Goal: Task Accomplishment & Management: Use online tool/utility

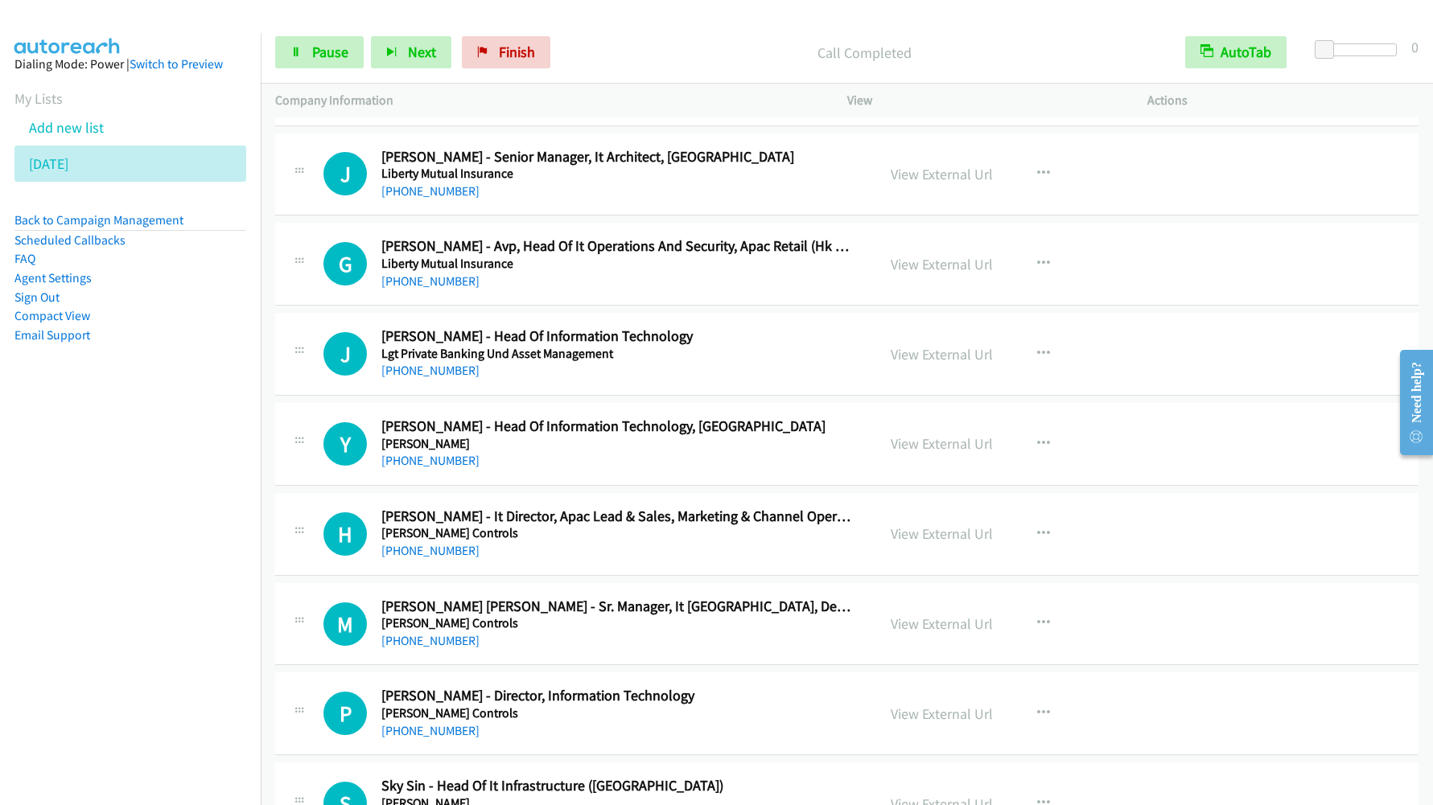
scroll to position [7725, 0]
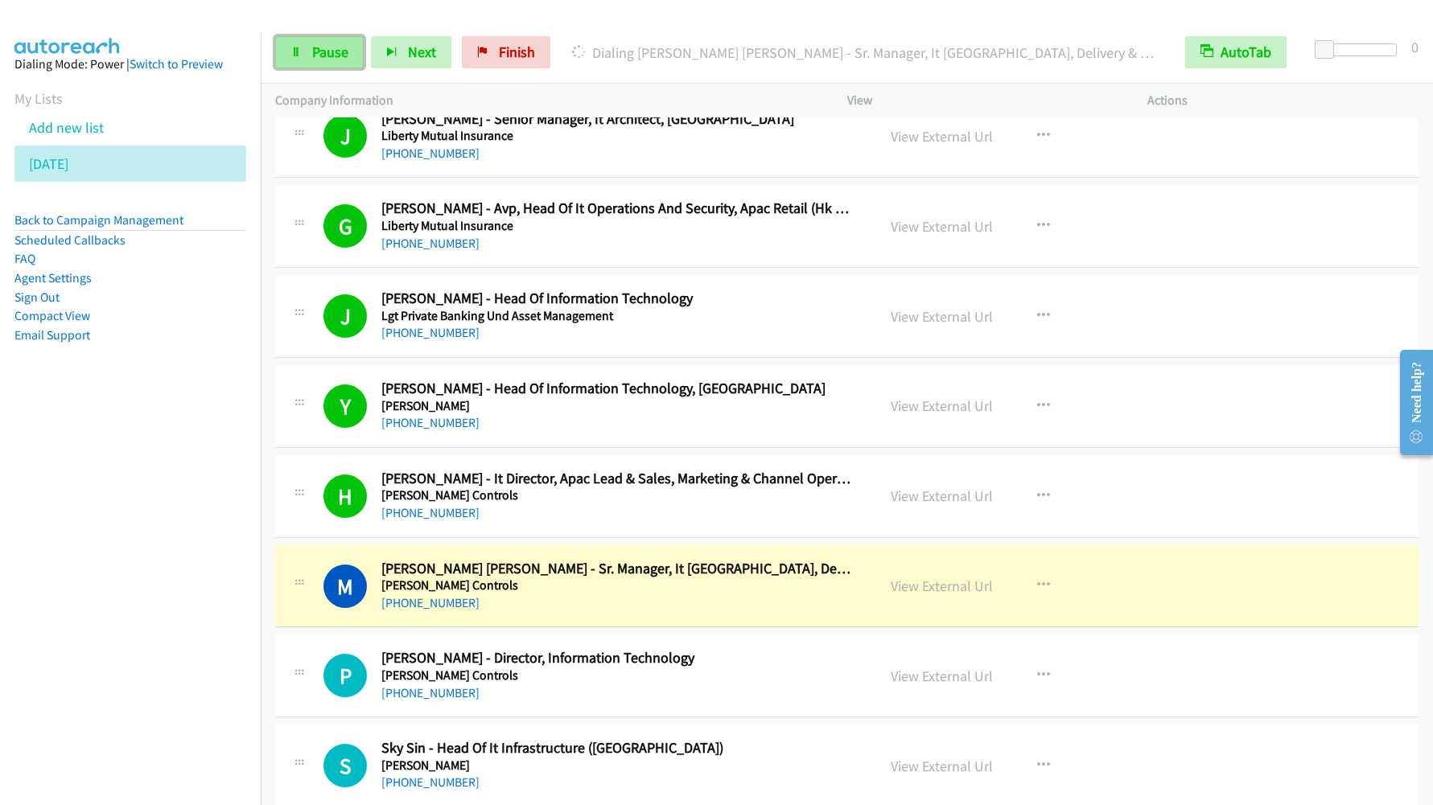
click at [325, 55] on span "Pause" at bounding box center [330, 52] width 36 height 19
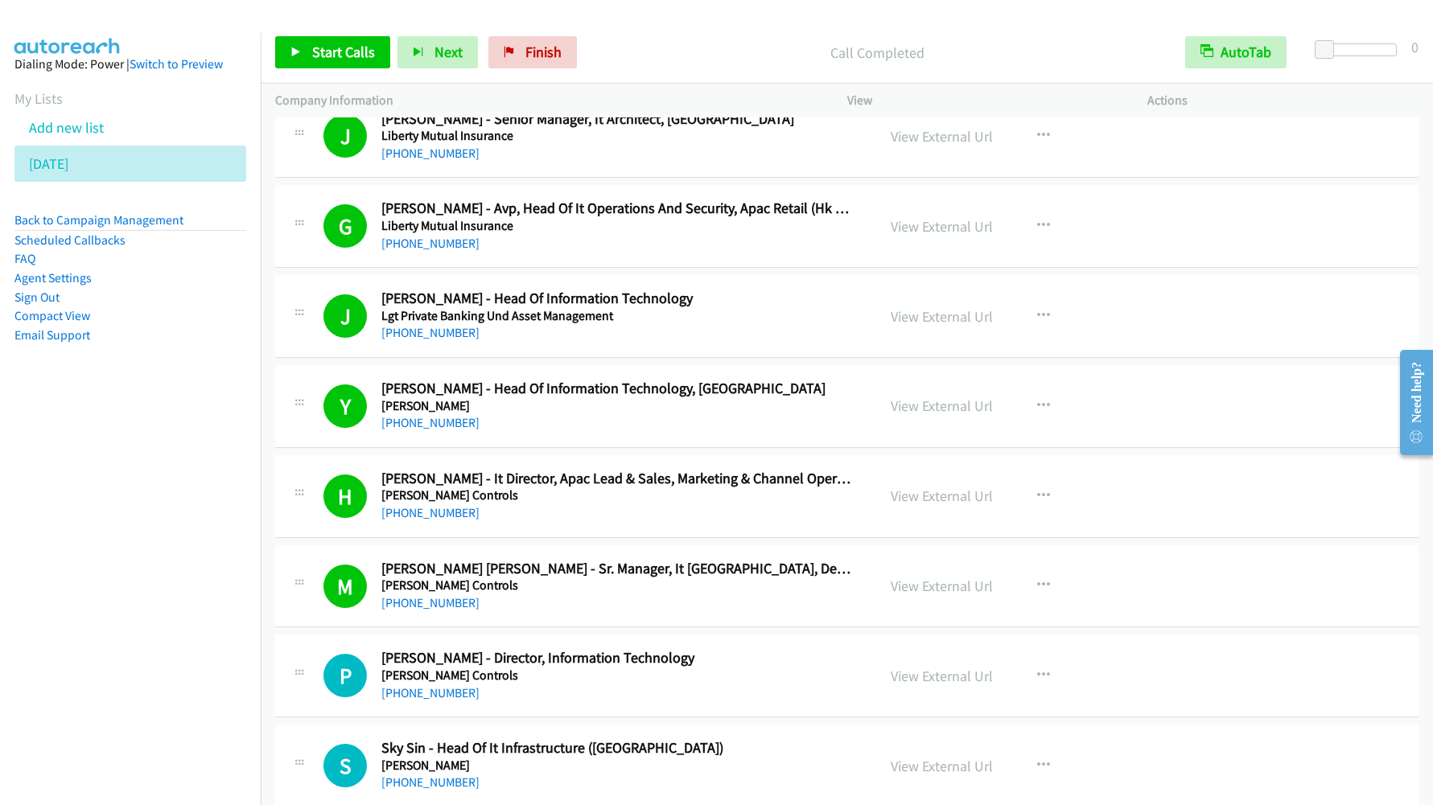
scroll to position [7845, 0]
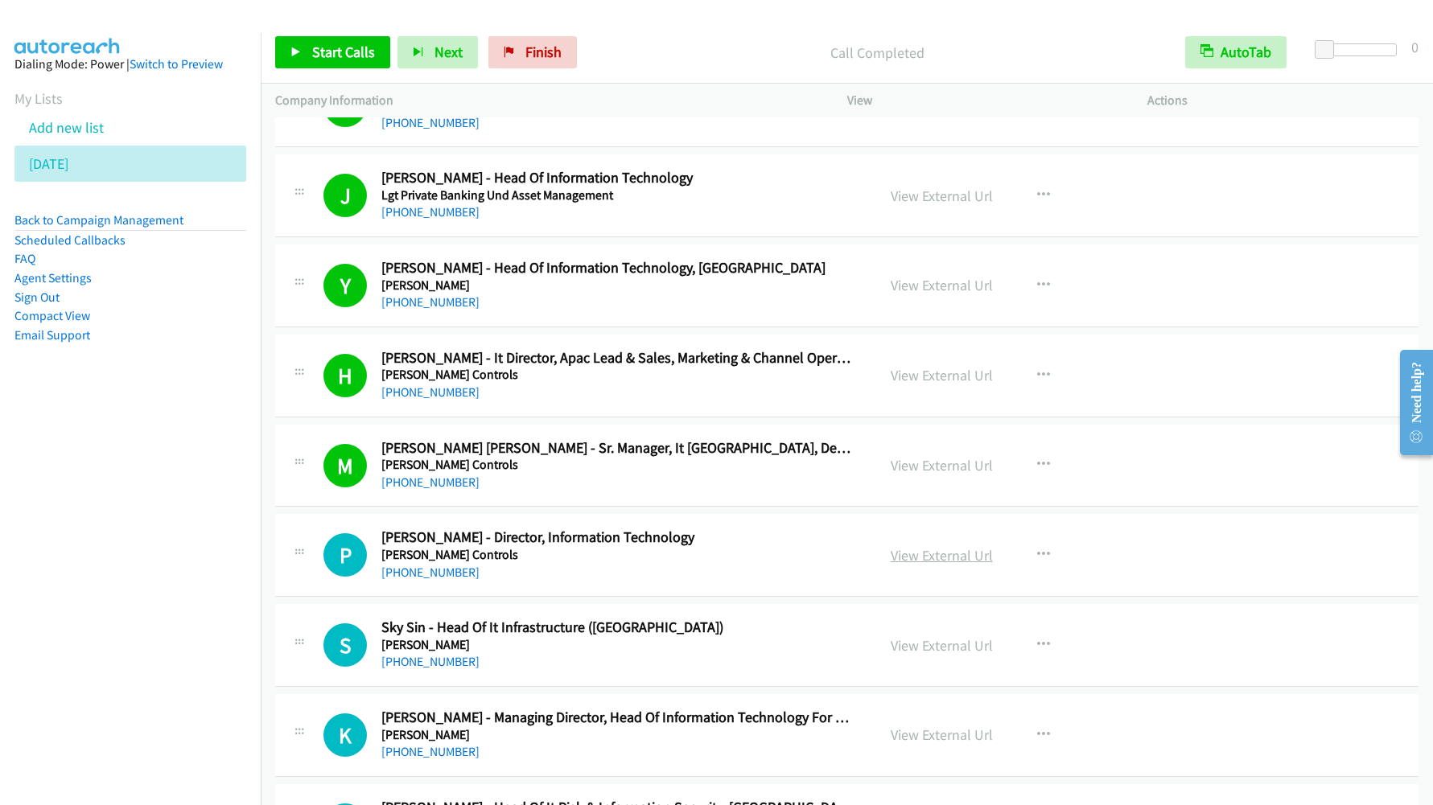
click at [929, 559] on link "View External Url" at bounding box center [942, 555] width 102 height 19
click at [337, 59] on span "Start Calls" at bounding box center [343, 52] width 63 height 19
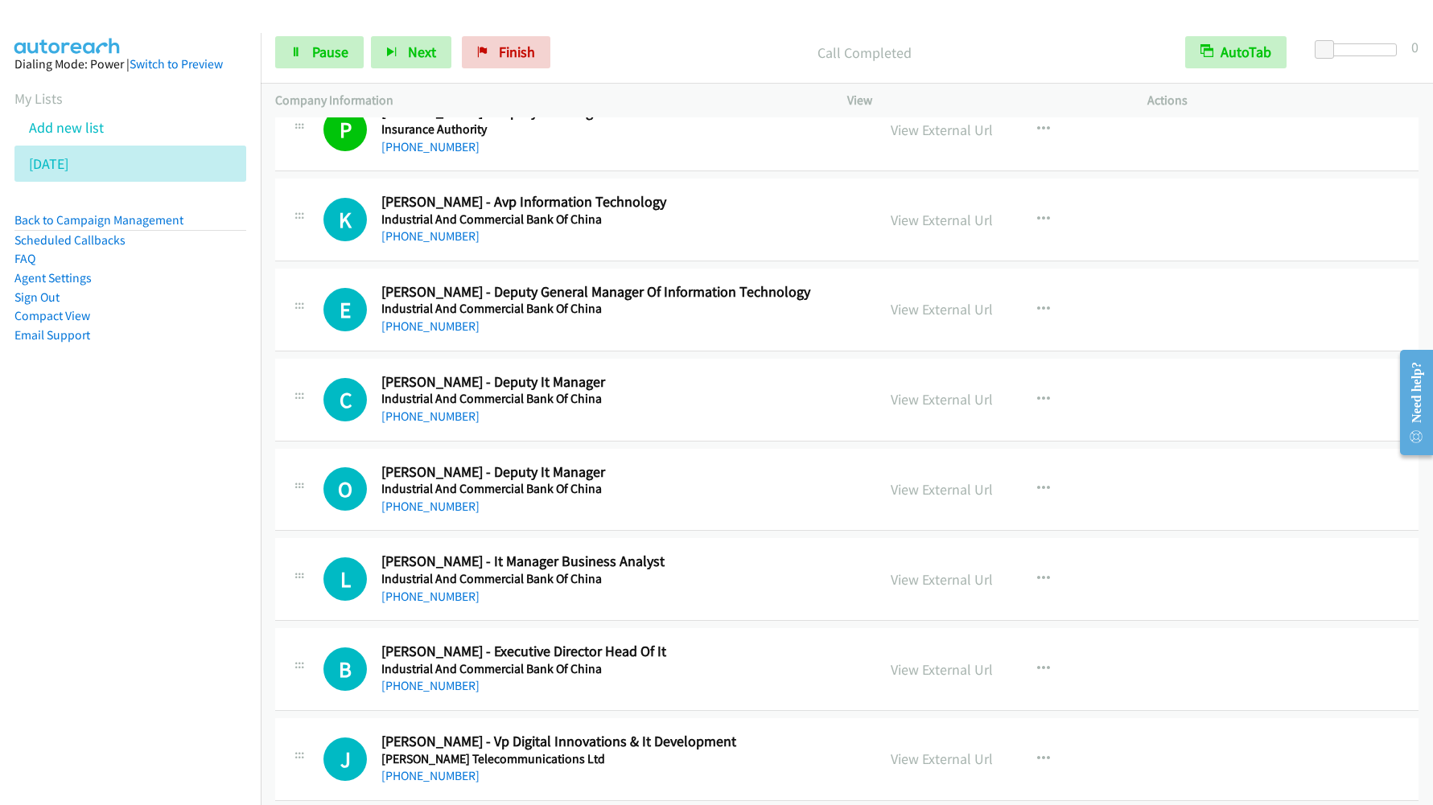
scroll to position [8690, 0]
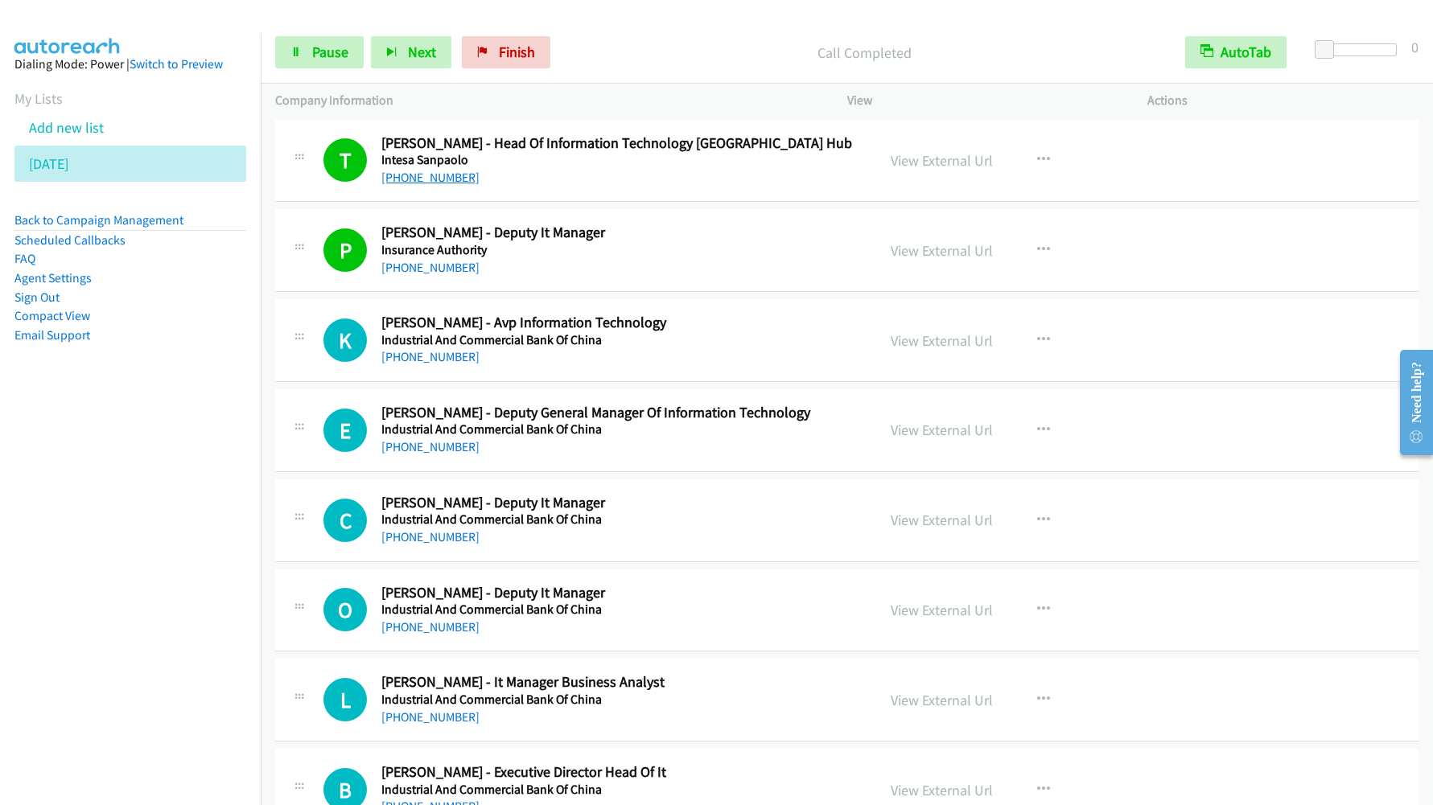
click at [424, 170] on link "[PHONE_NUMBER]" at bounding box center [430, 177] width 98 height 15
click at [198, 546] on nav "Dialing Mode: Power | Switch to Preview My Lists Add new list [DATE] Back to Ca…" at bounding box center [131, 435] width 262 height 805
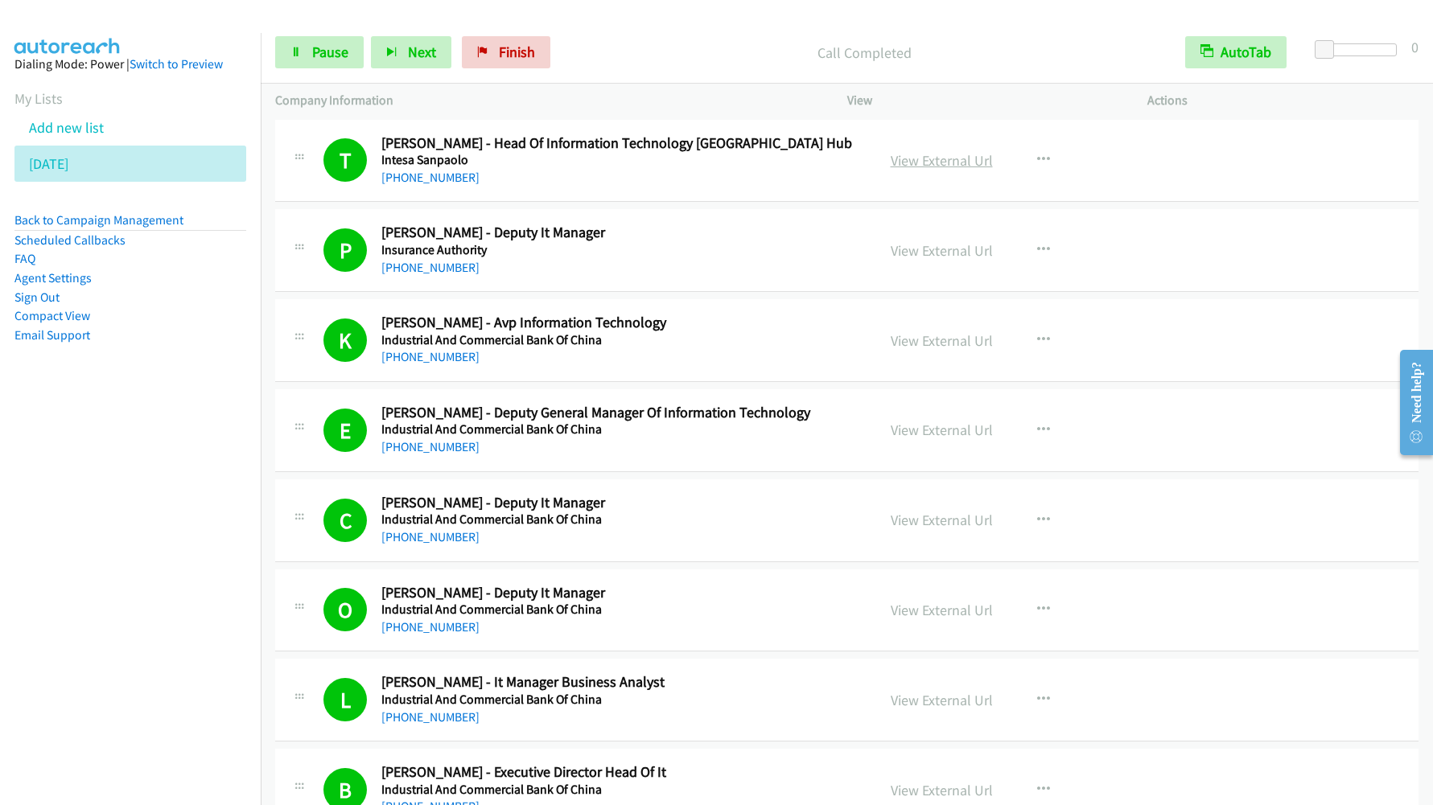
click at [909, 160] on link "View External Url" at bounding box center [942, 160] width 102 height 19
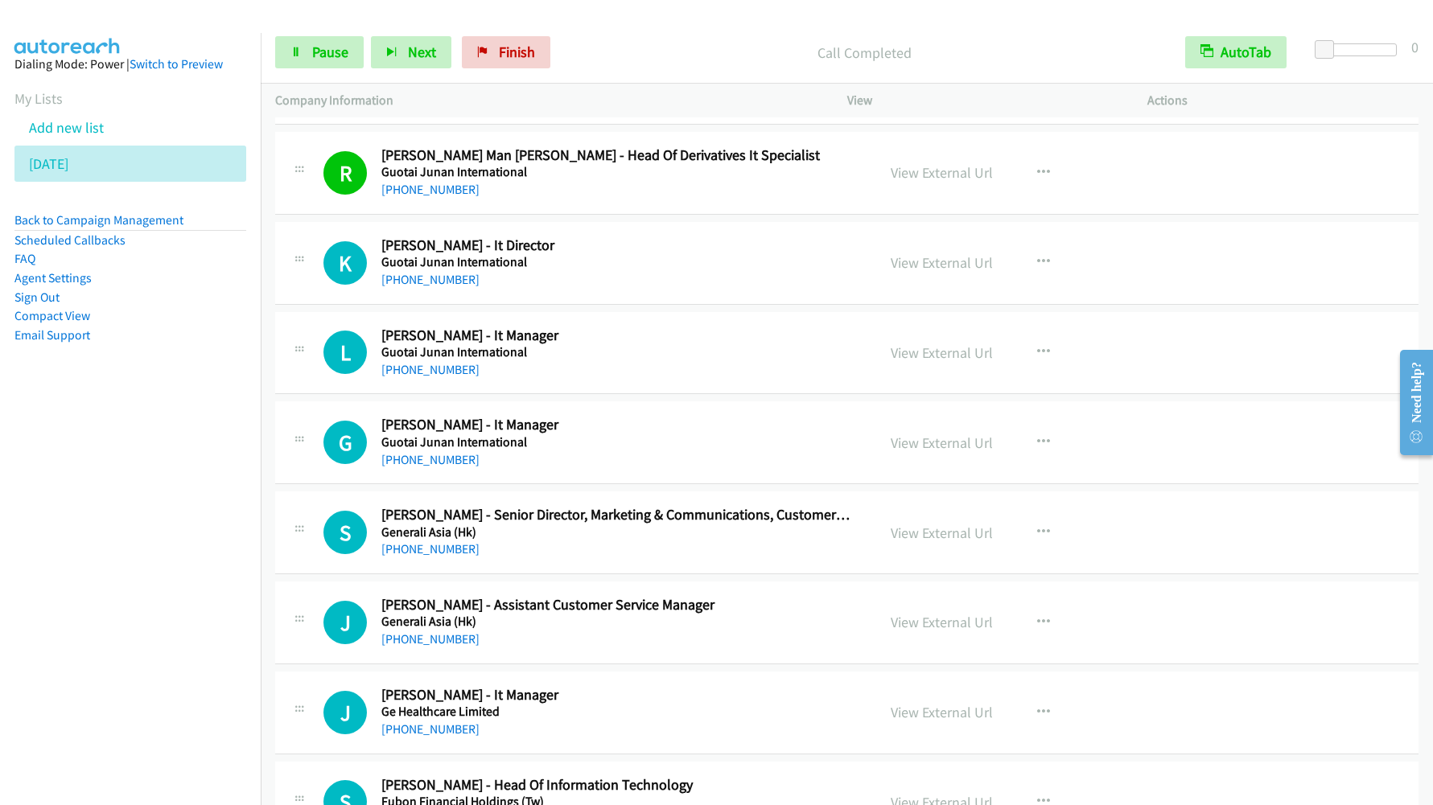
scroll to position [12794, 0]
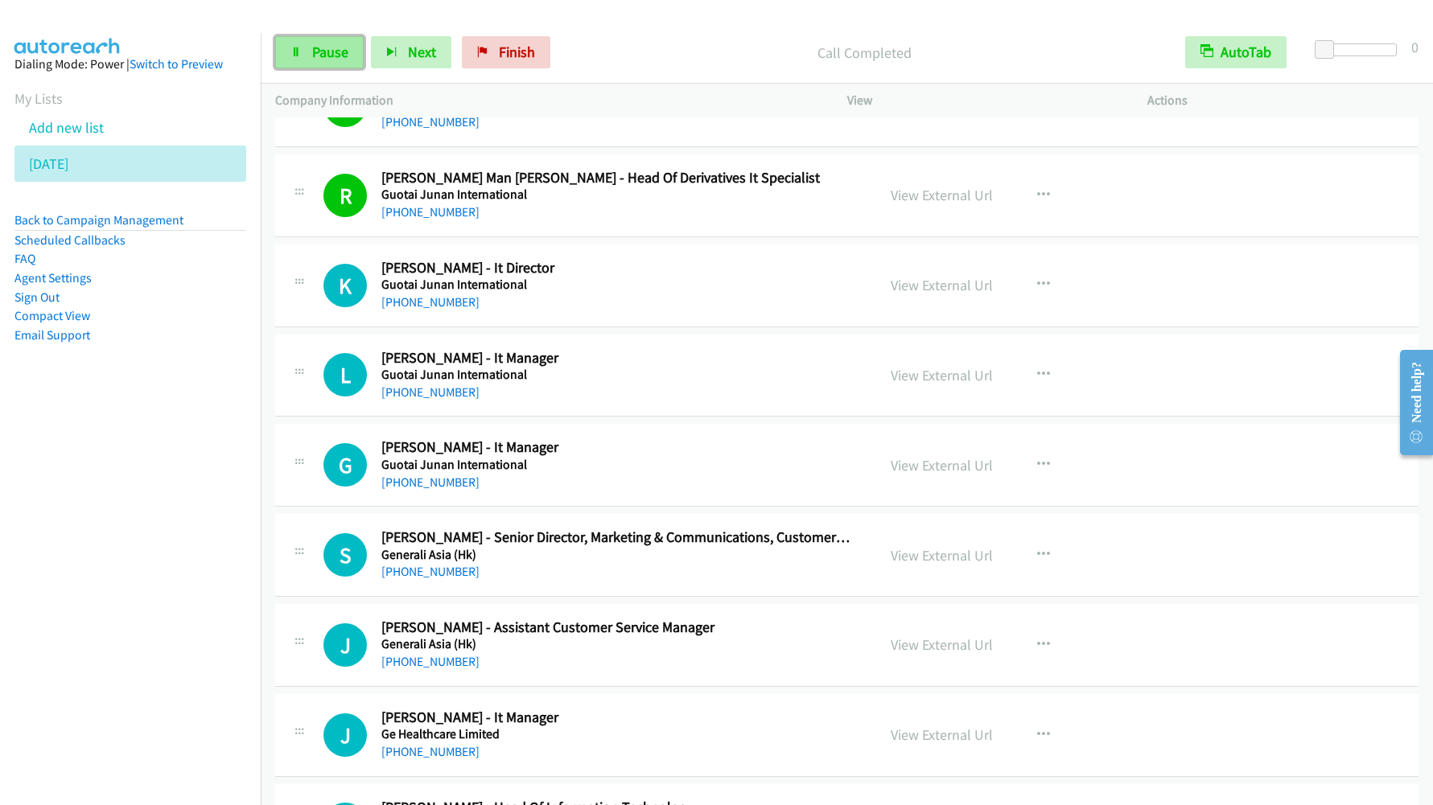
click at [340, 58] on span "Pause" at bounding box center [330, 52] width 36 height 19
click at [340, 58] on span "Start Calls" at bounding box center [343, 52] width 63 height 19
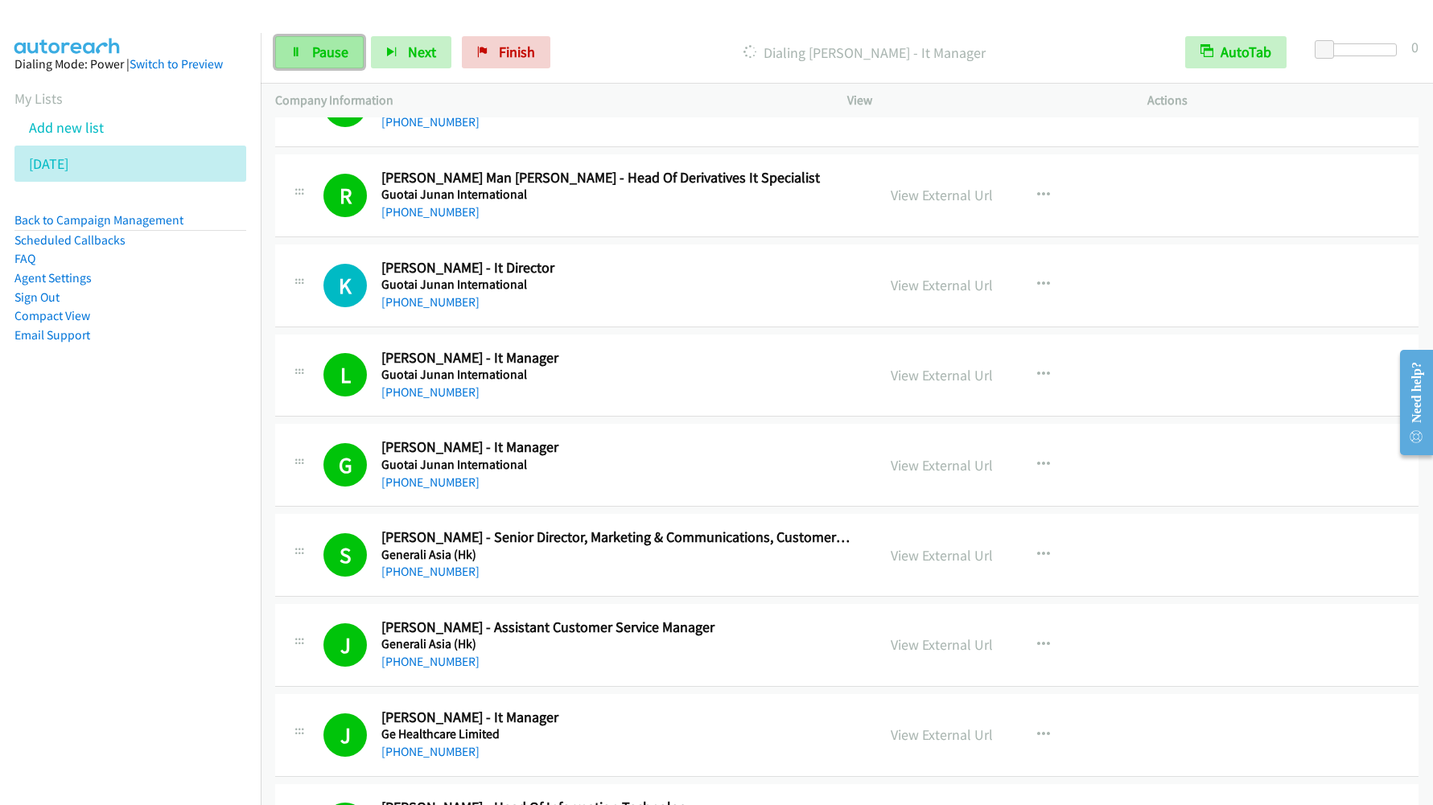
click at [322, 54] on span "Pause" at bounding box center [330, 52] width 36 height 19
click at [340, 65] on link "Start Calls" at bounding box center [332, 52] width 115 height 32
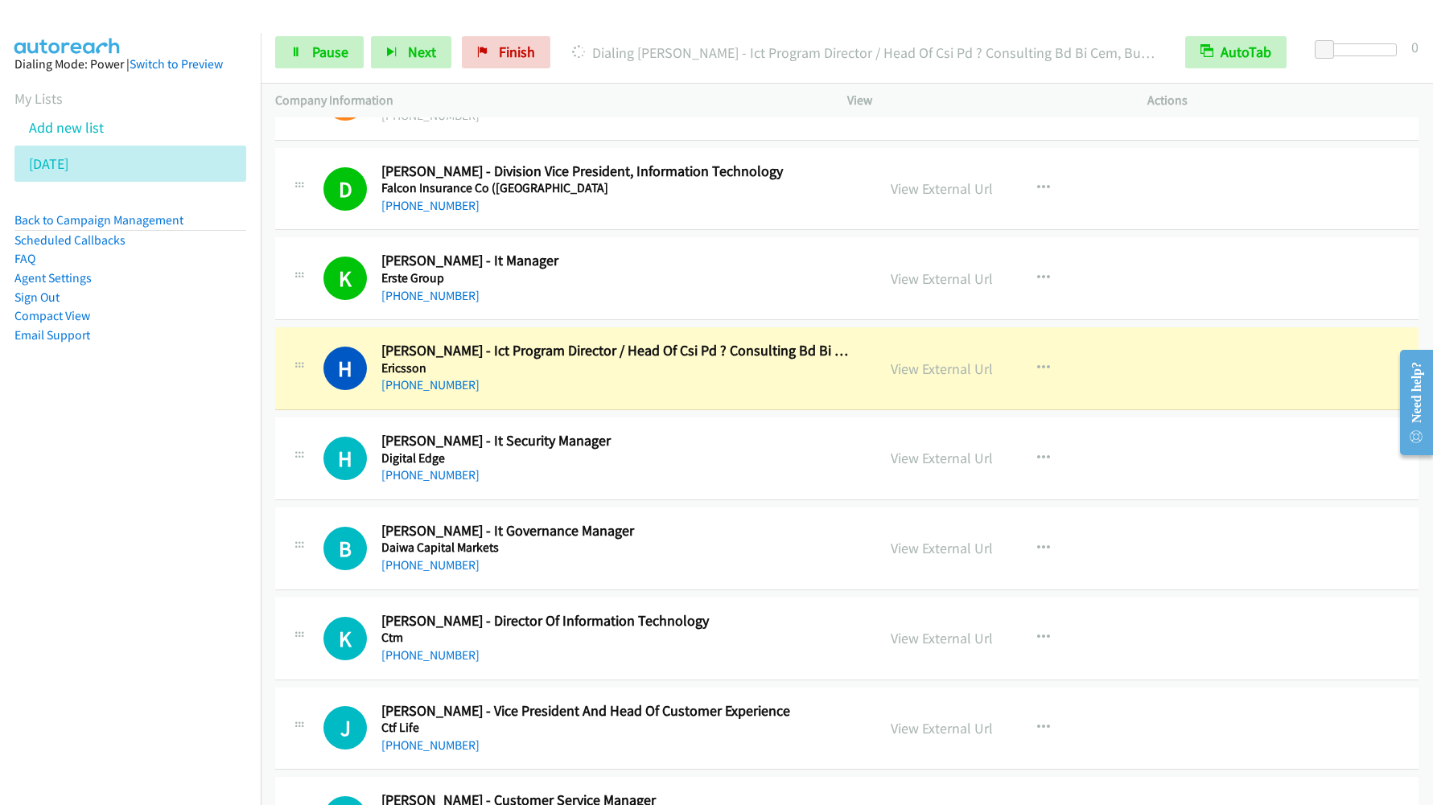
scroll to position [14001, 0]
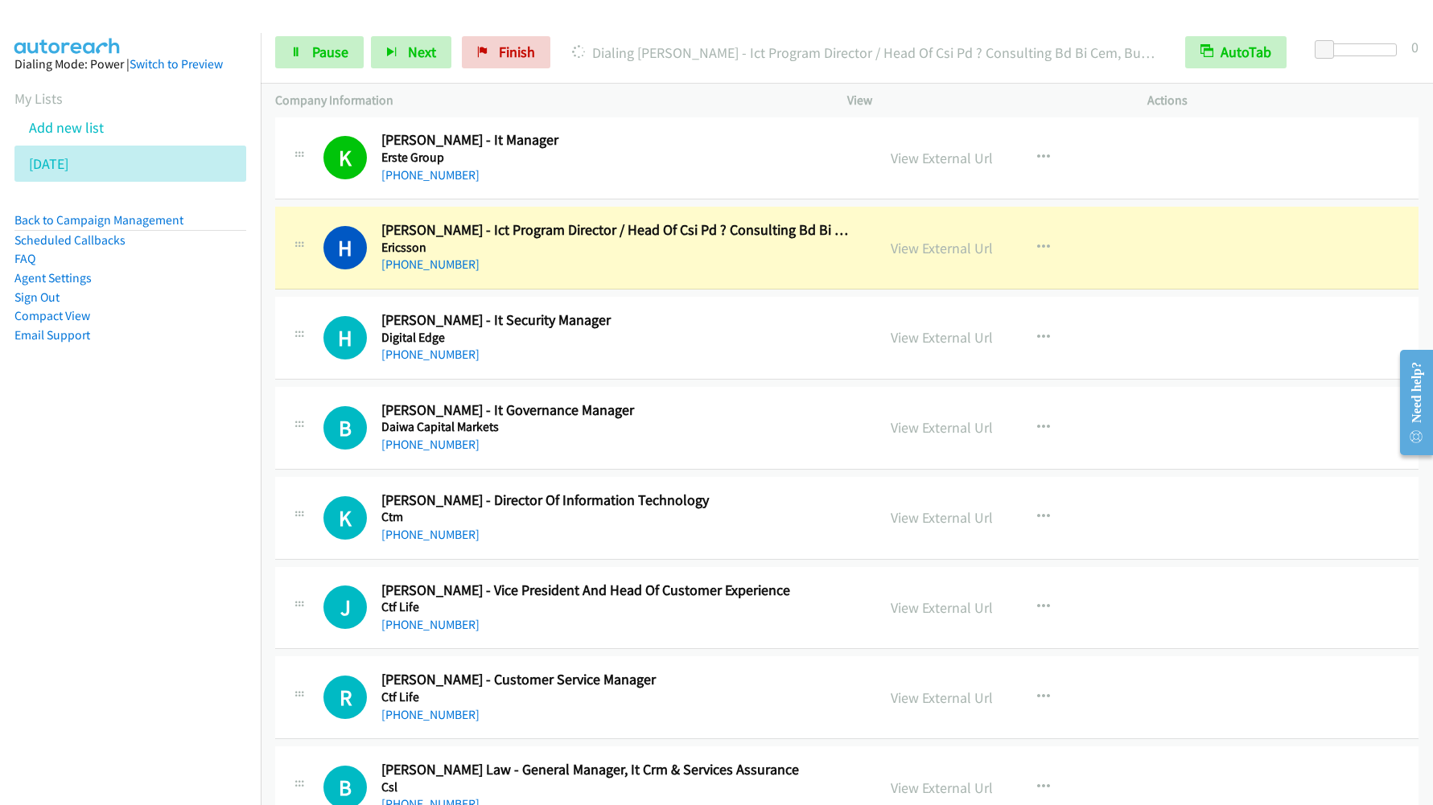
click at [142, 542] on nav "Dialing Mode: Power | Switch to Preview My Lists Add new list [DATE] Back to Ca…" at bounding box center [131, 435] width 262 height 805
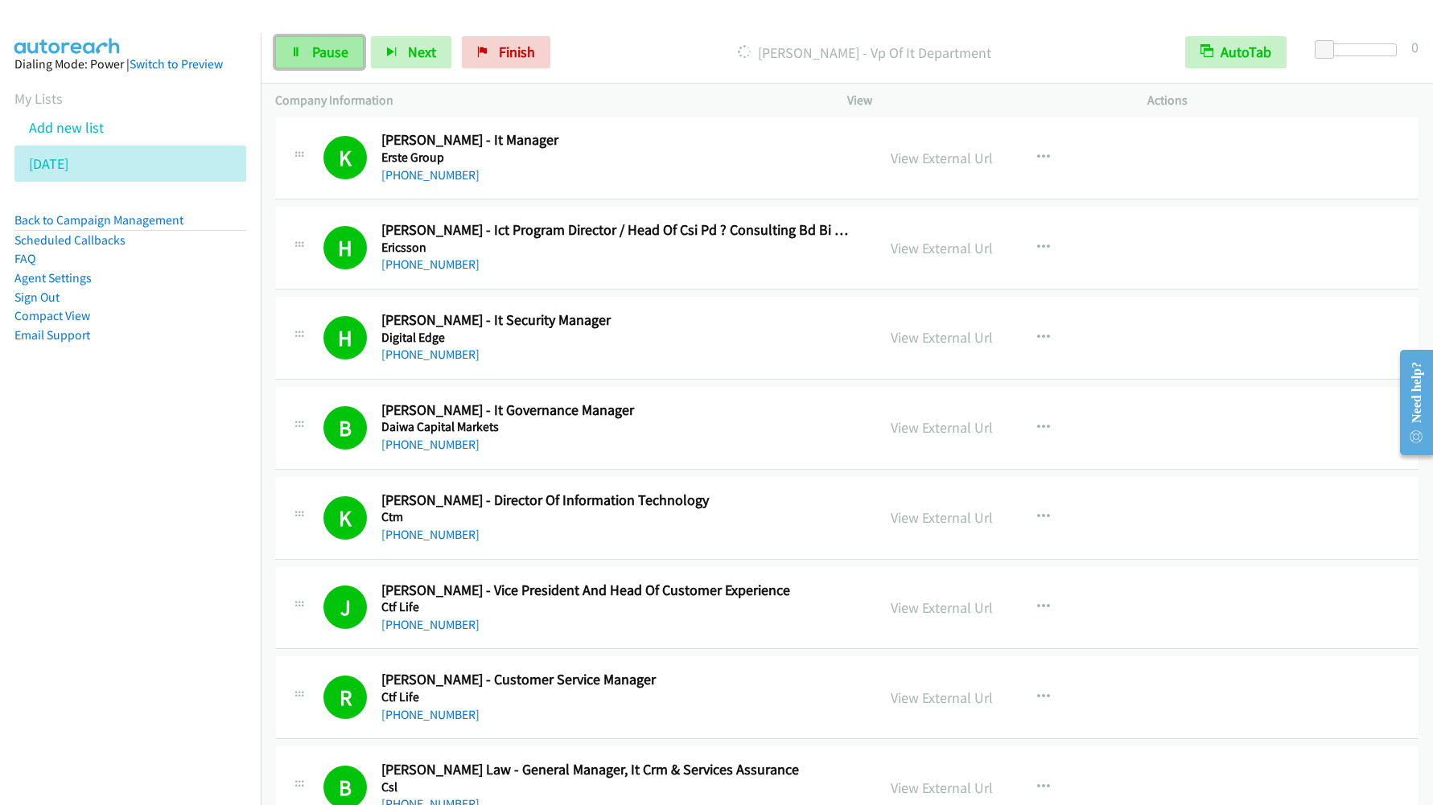
click at [324, 58] on span "Pause" at bounding box center [330, 52] width 36 height 19
click at [345, 51] on span "Start Calls" at bounding box center [343, 52] width 63 height 19
click at [96, 509] on nav "Dialing Mode: Power | Switch to Preview My Lists Add new list [DATE] Back to Ca…" at bounding box center [131, 435] width 262 height 805
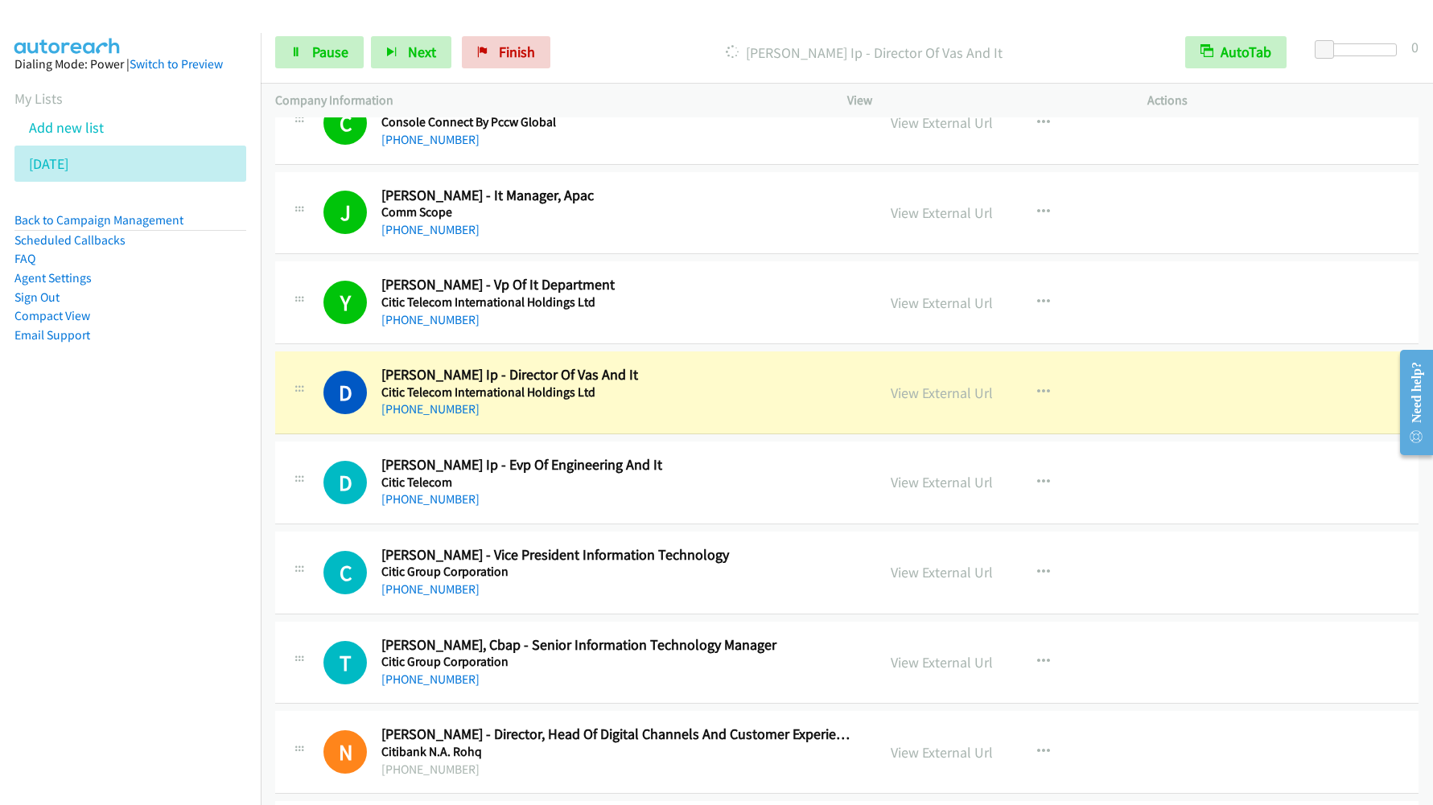
scroll to position [14966, 0]
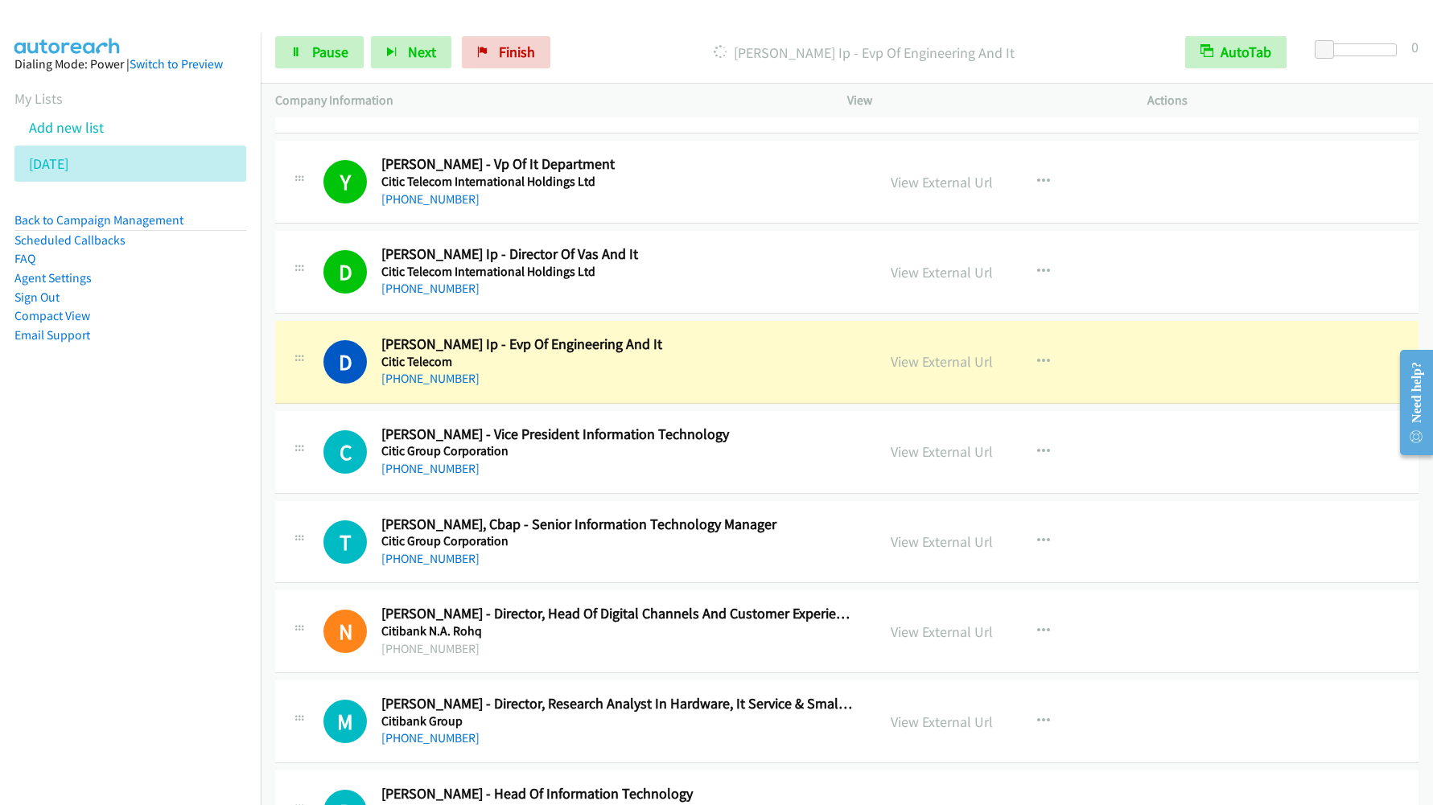
click at [170, 496] on nav "Dialing Mode: Power | Switch to Preview My Lists Add new list [DATE] Back to Ca…" at bounding box center [131, 435] width 262 height 805
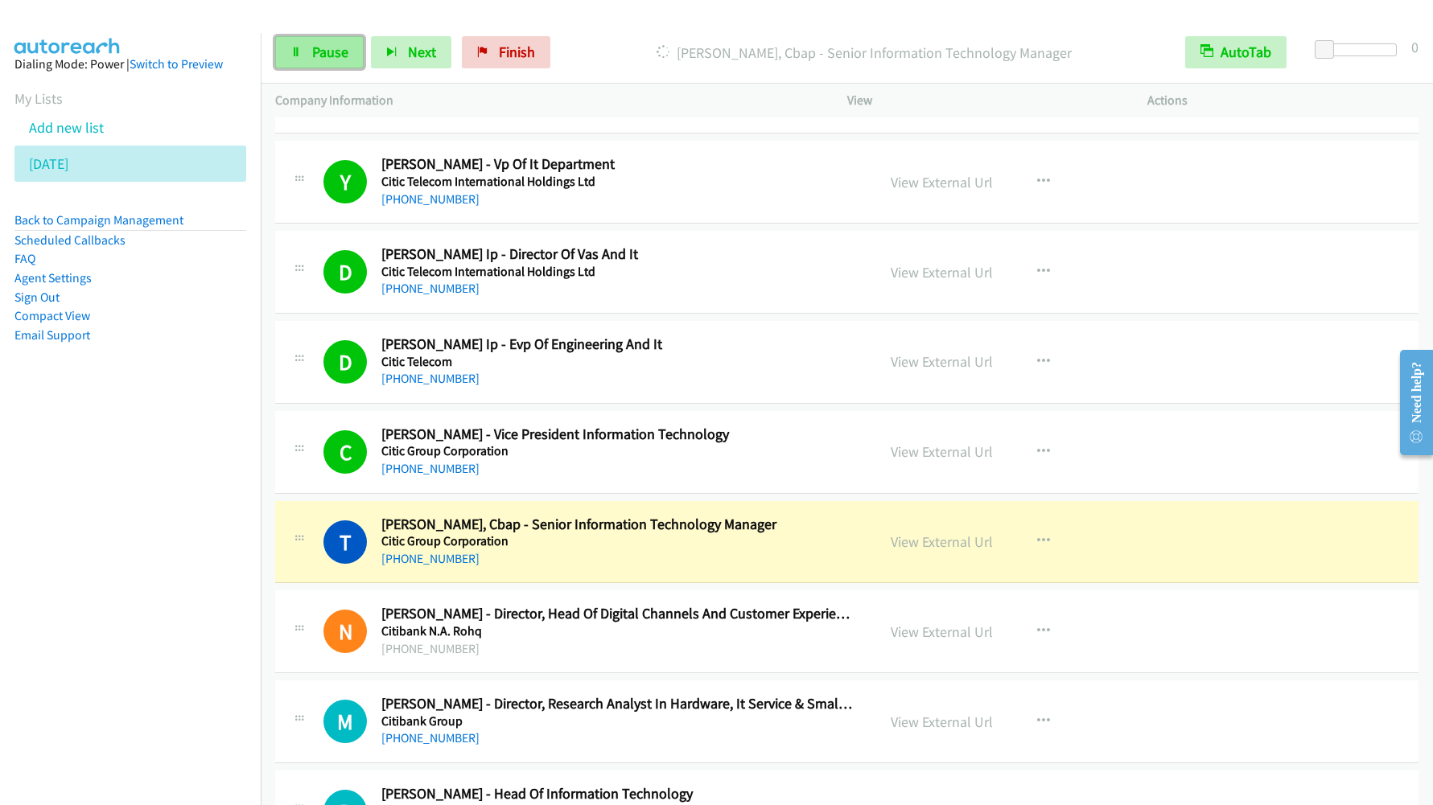
click at [311, 50] on link "Pause" at bounding box center [319, 52] width 89 height 32
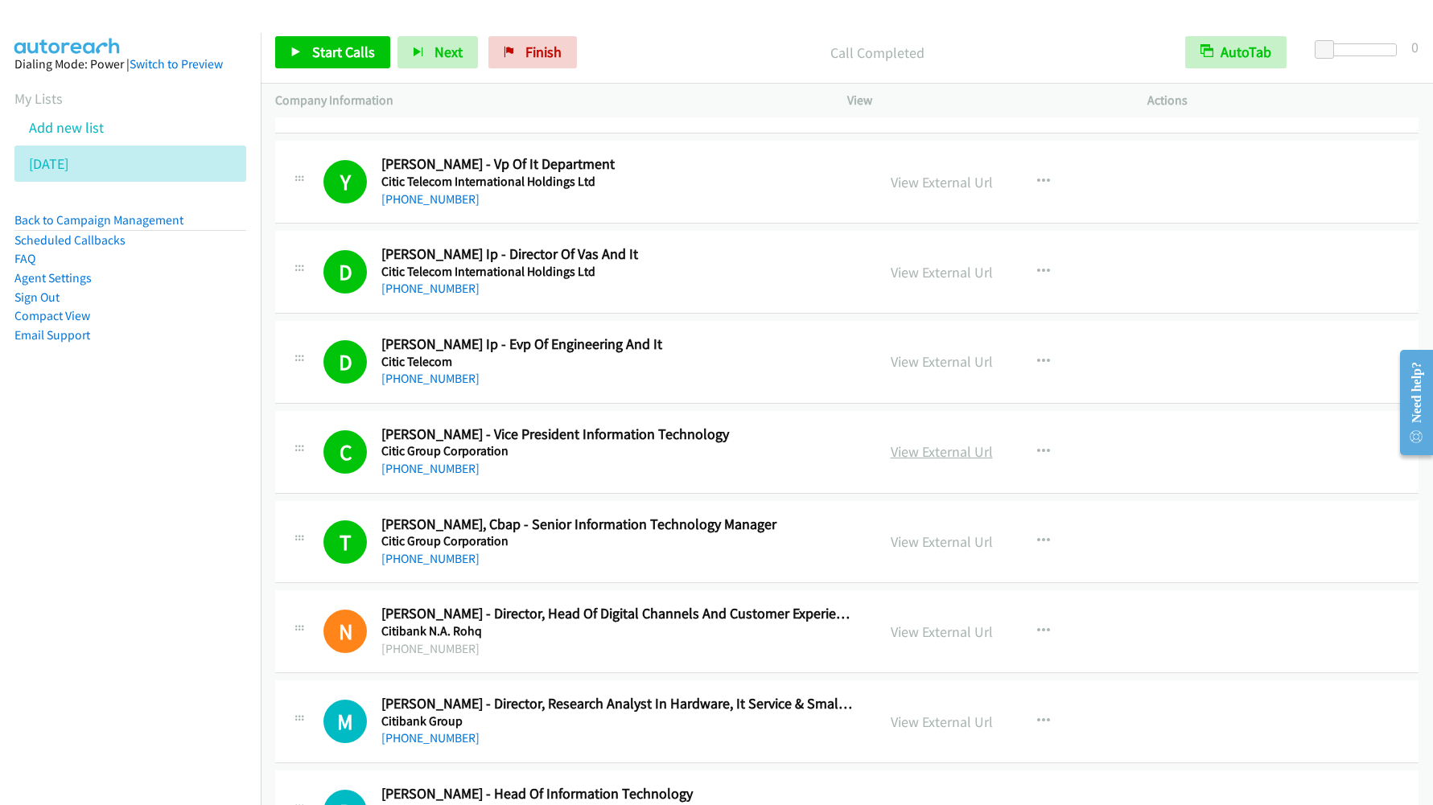
click at [929, 455] on link "View External Url" at bounding box center [942, 452] width 102 height 19
click at [323, 51] on span "Start Calls" at bounding box center [343, 52] width 63 height 19
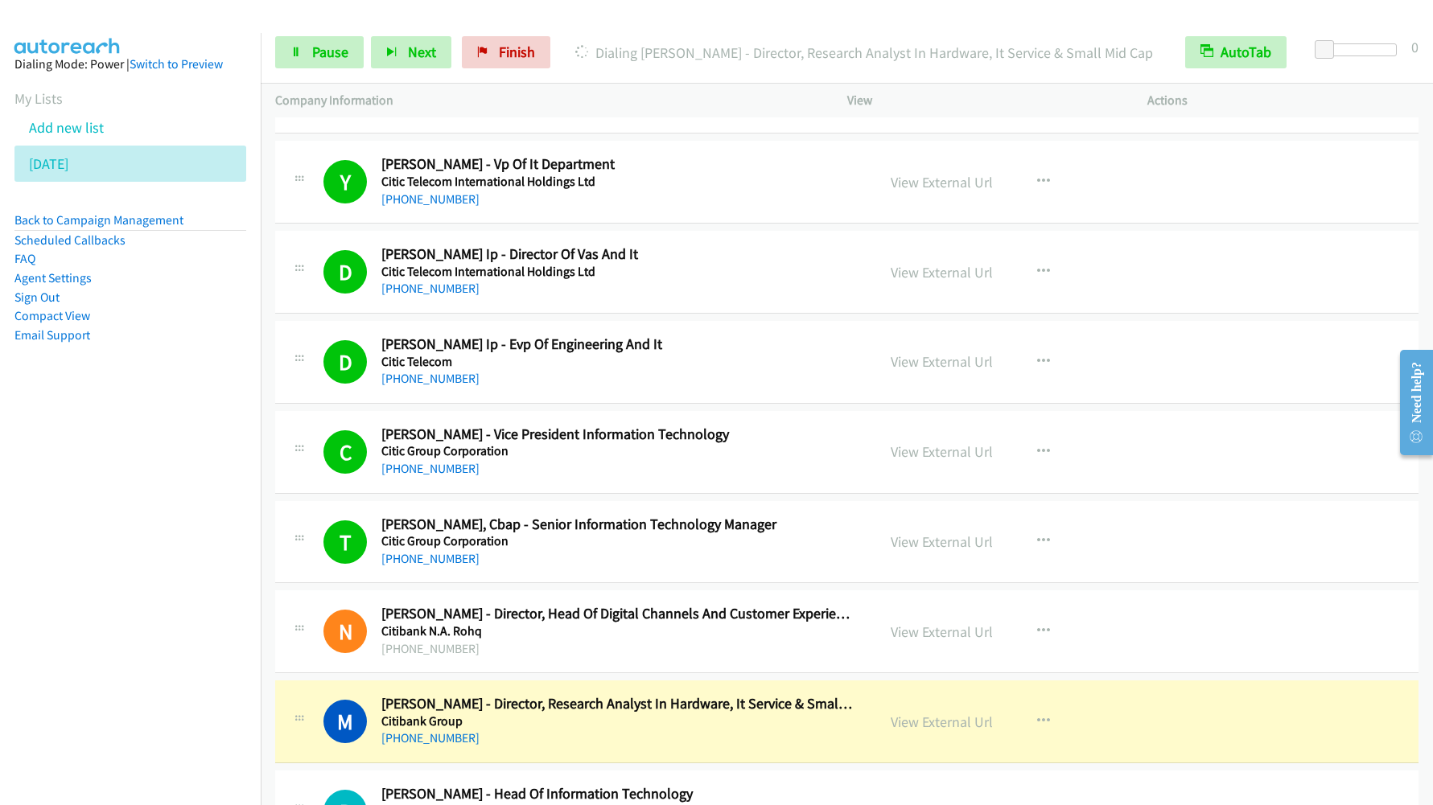
click at [173, 568] on nav "Dialing Mode: Power | Switch to Preview My Lists Add new list [DATE] Back to Ca…" at bounding box center [131, 435] width 262 height 805
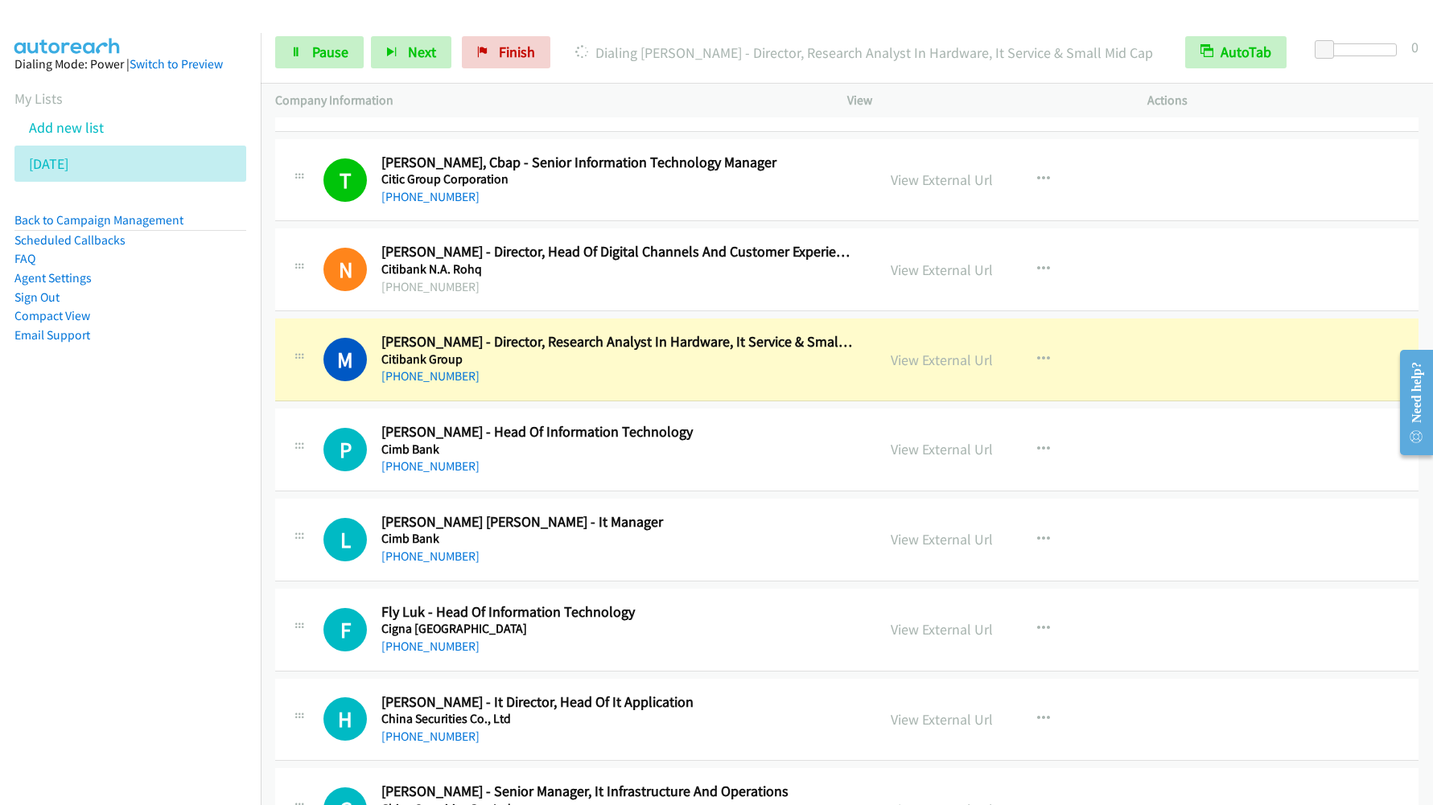
scroll to position [15449, 0]
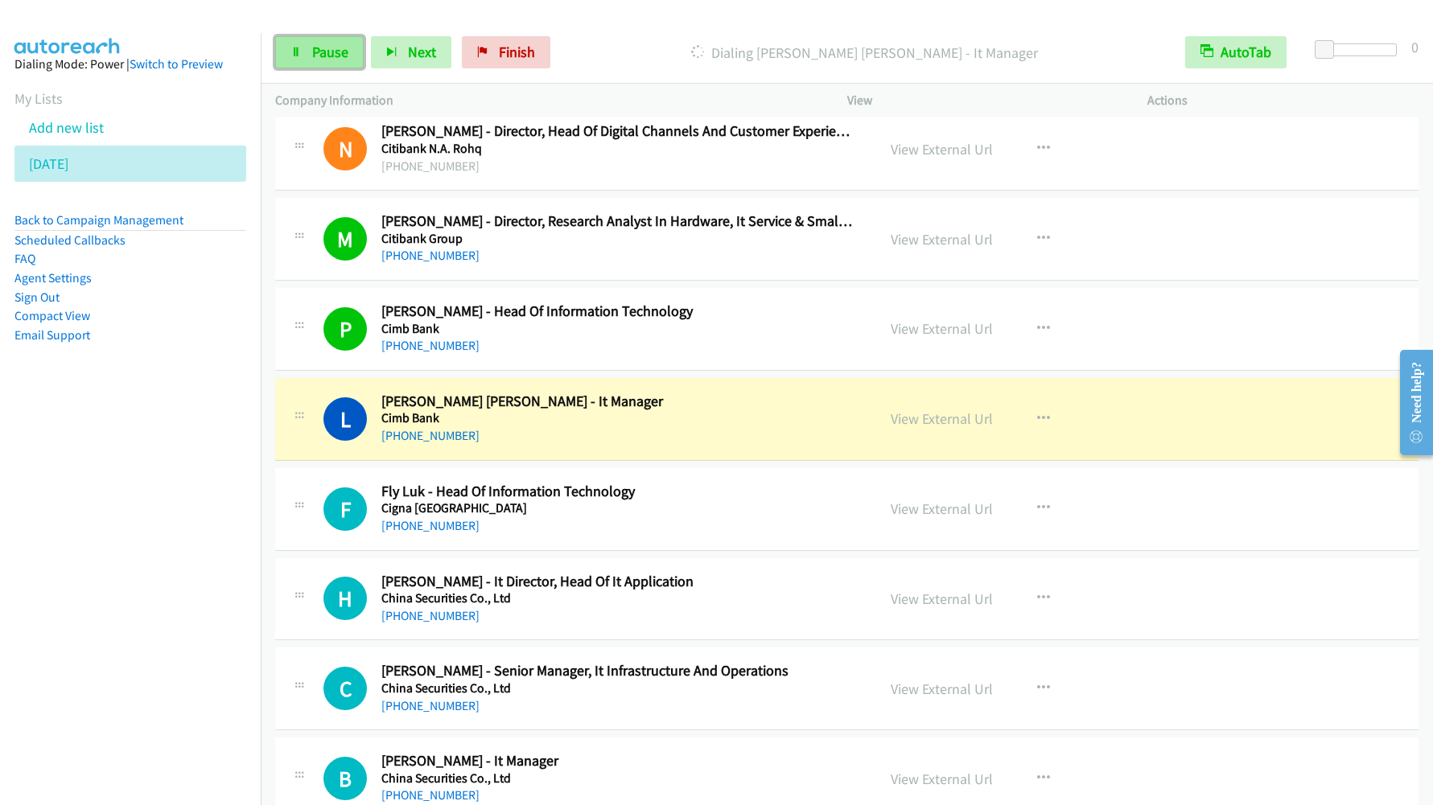
click at [332, 49] on span "Pause" at bounding box center [330, 52] width 36 height 19
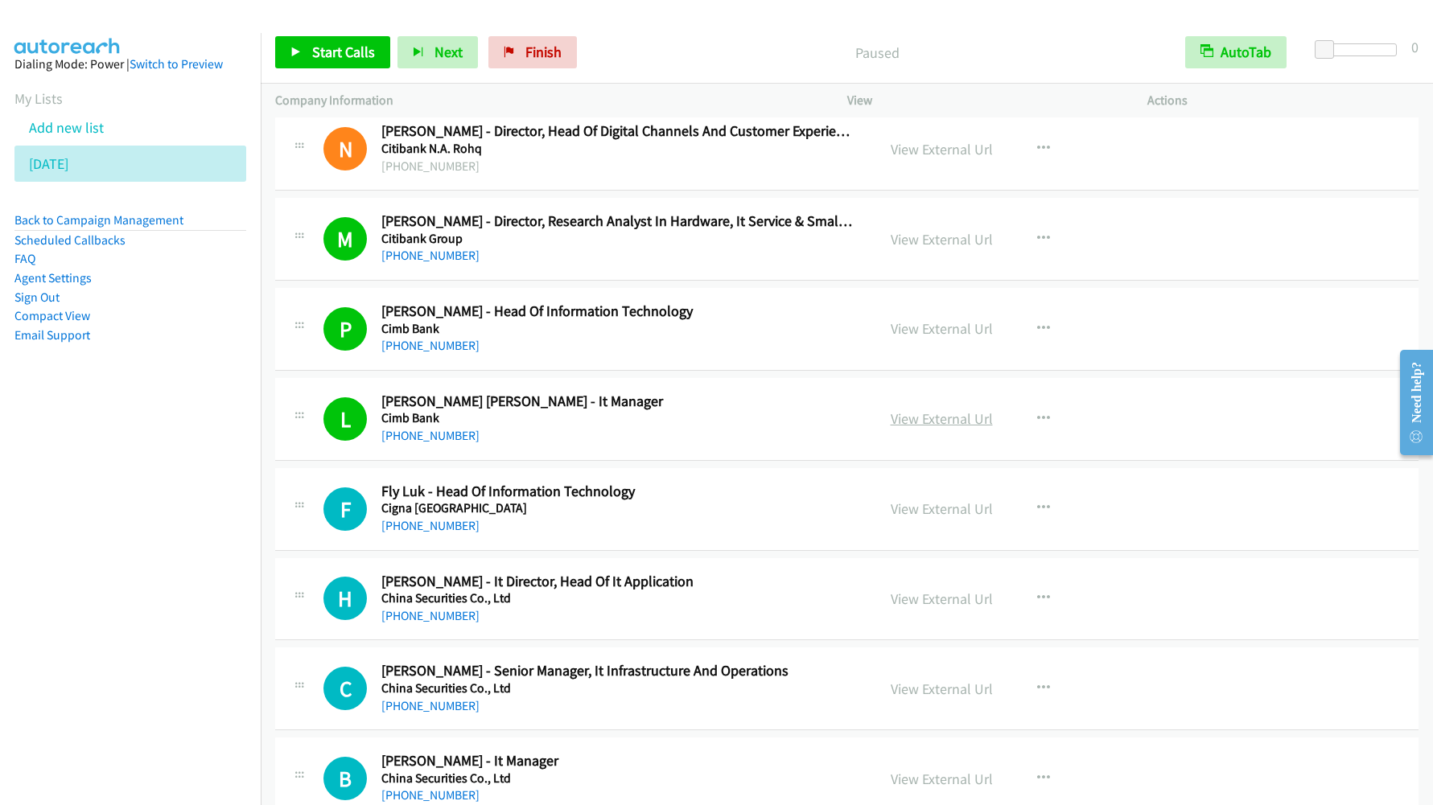
click at [897, 412] on link "View External Url" at bounding box center [942, 419] width 102 height 19
click at [352, 44] on span "Start Calls" at bounding box center [343, 52] width 63 height 19
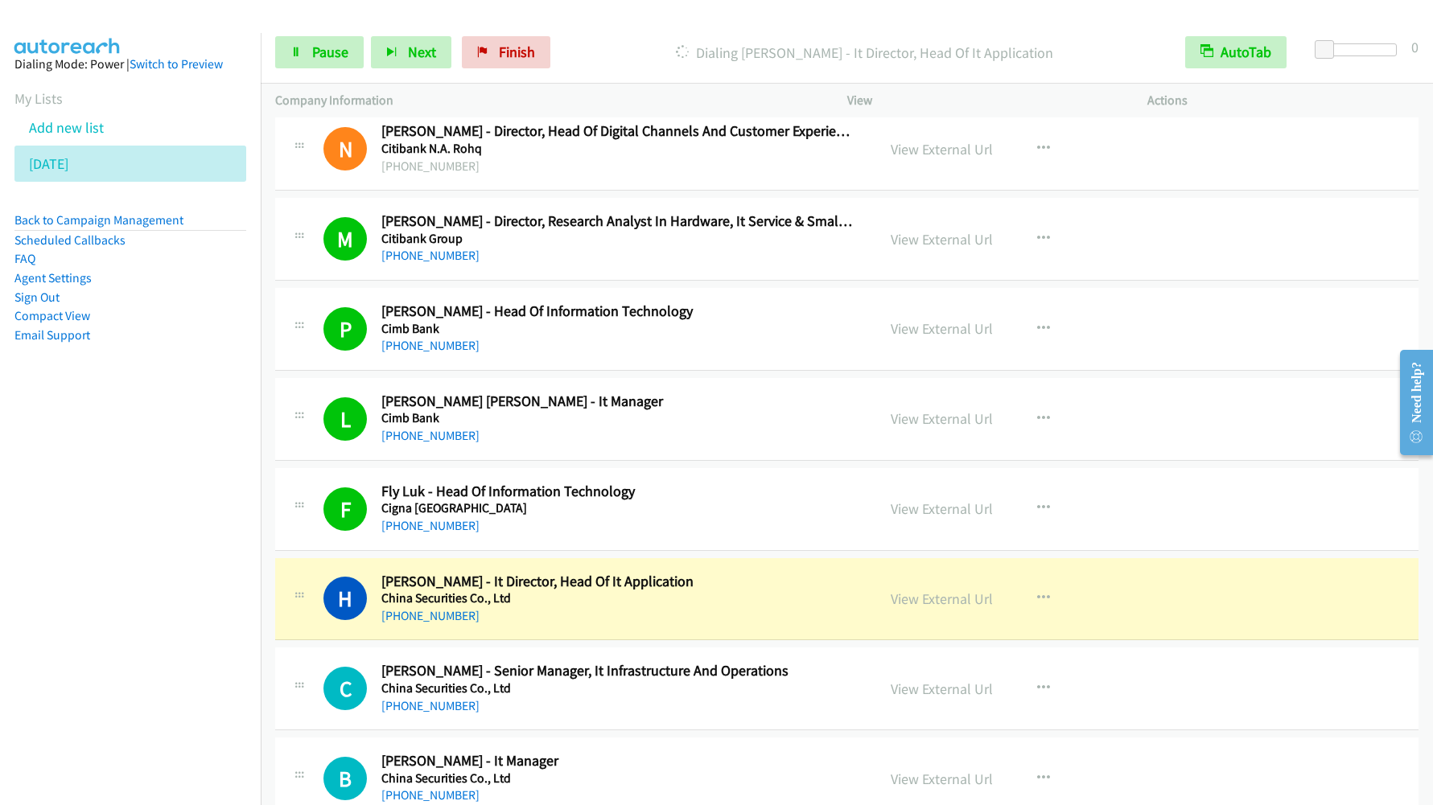
click at [144, 529] on nav "Dialing Mode: Power | Switch to Preview My Lists Add new list [DATE] Back to Ca…" at bounding box center [131, 435] width 262 height 805
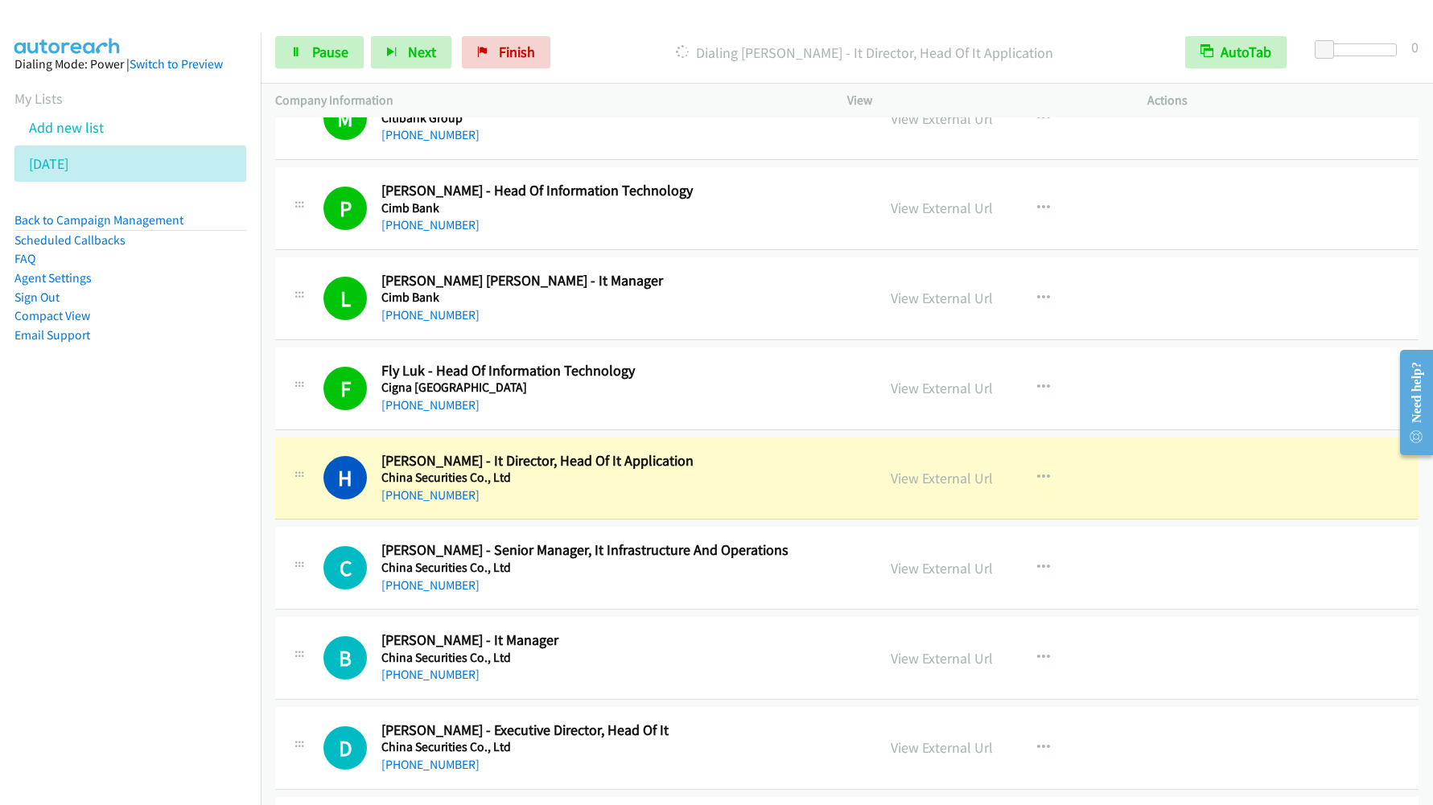
scroll to position [15811, 0]
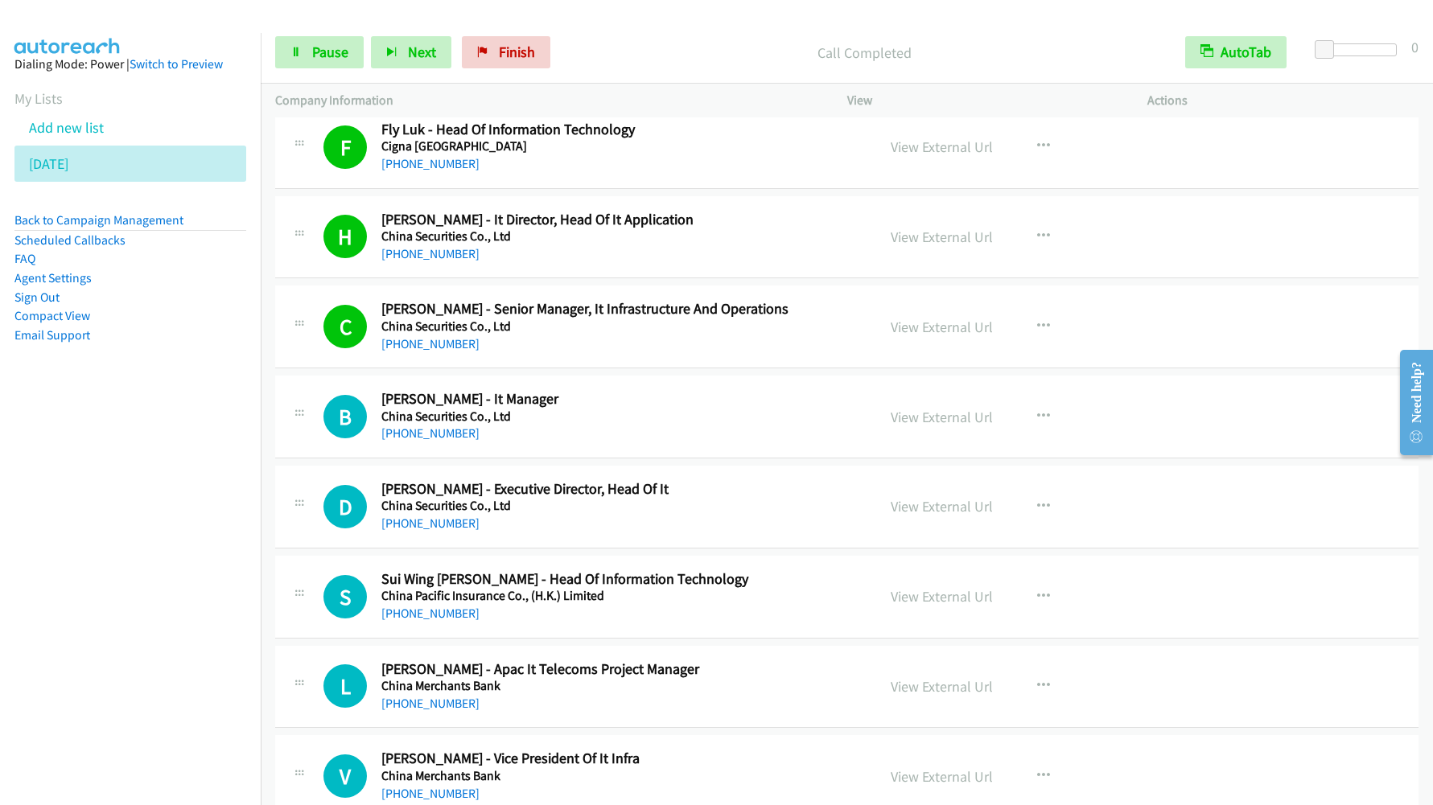
click at [144, 474] on nav "Dialing Mode: Power | Switch to Preview My Lists Add new list [DATE] Back to Ca…" at bounding box center [131, 435] width 262 height 805
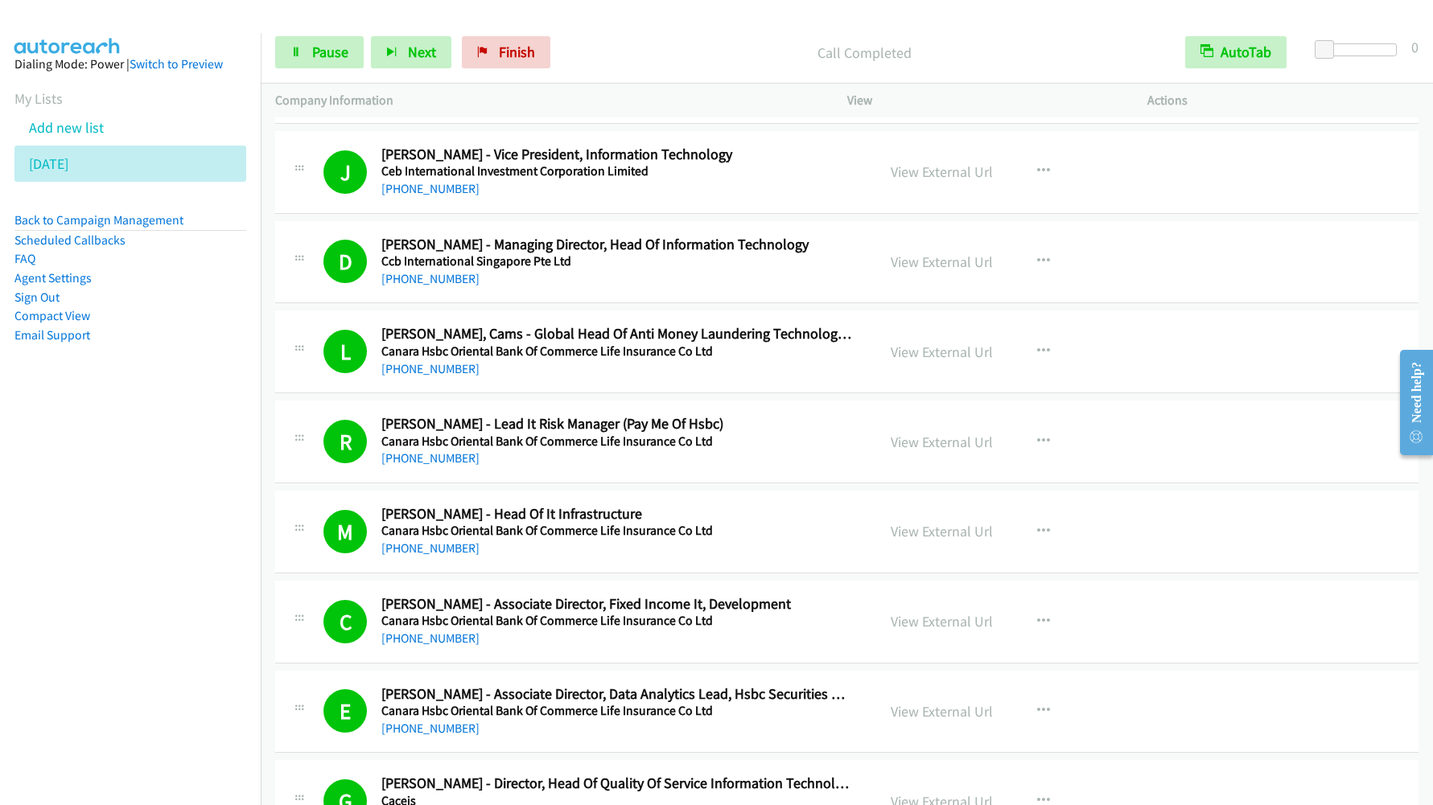
scroll to position [17380, 0]
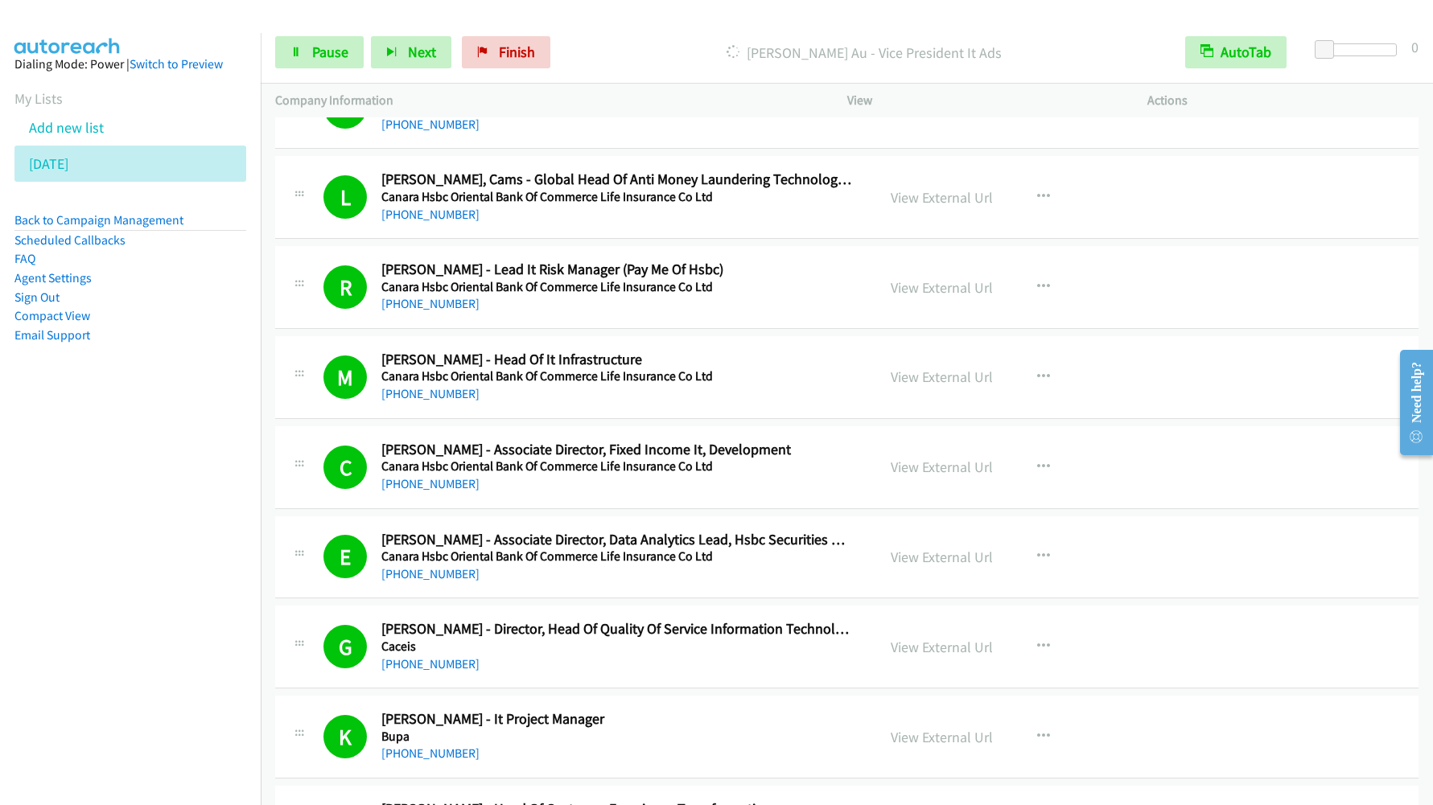
click at [194, 537] on nav "Dialing Mode: Power | Switch to Preview My Lists Add new list [DATE] Back to Ca…" at bounding box center [131, 435] width 262 height 805
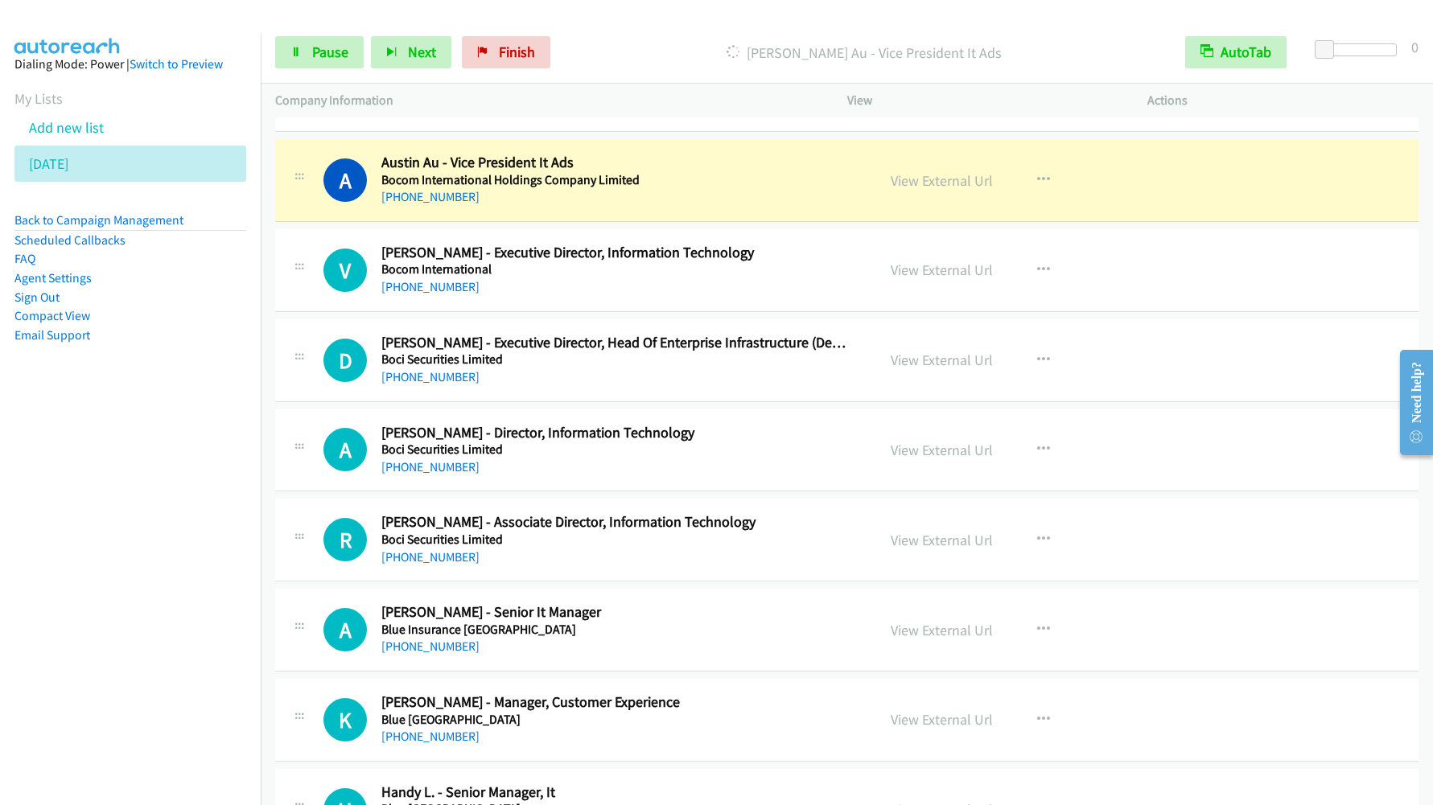
scroll to position [18950, 0]
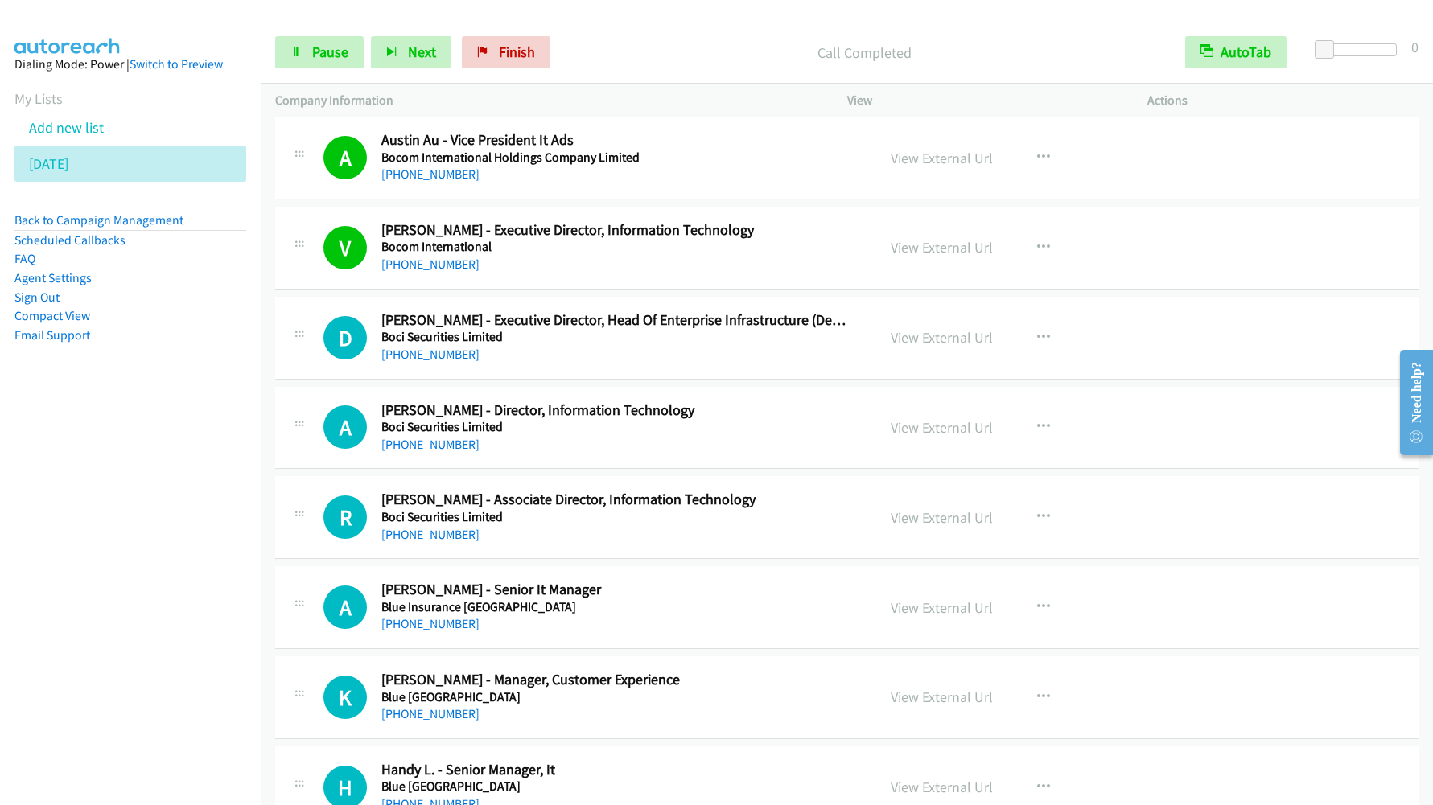
drag, startPoint x: 109, startPoint y: 526, endPoint x: 151, endPoint y: 507, distance: 46.8
click at [109, 526] on nav "Dialing Mode: Power | Switch to Preview My Lists Add new list [DATE] Back to Ca…" at bounding box center [131, 435] width 262 height 805
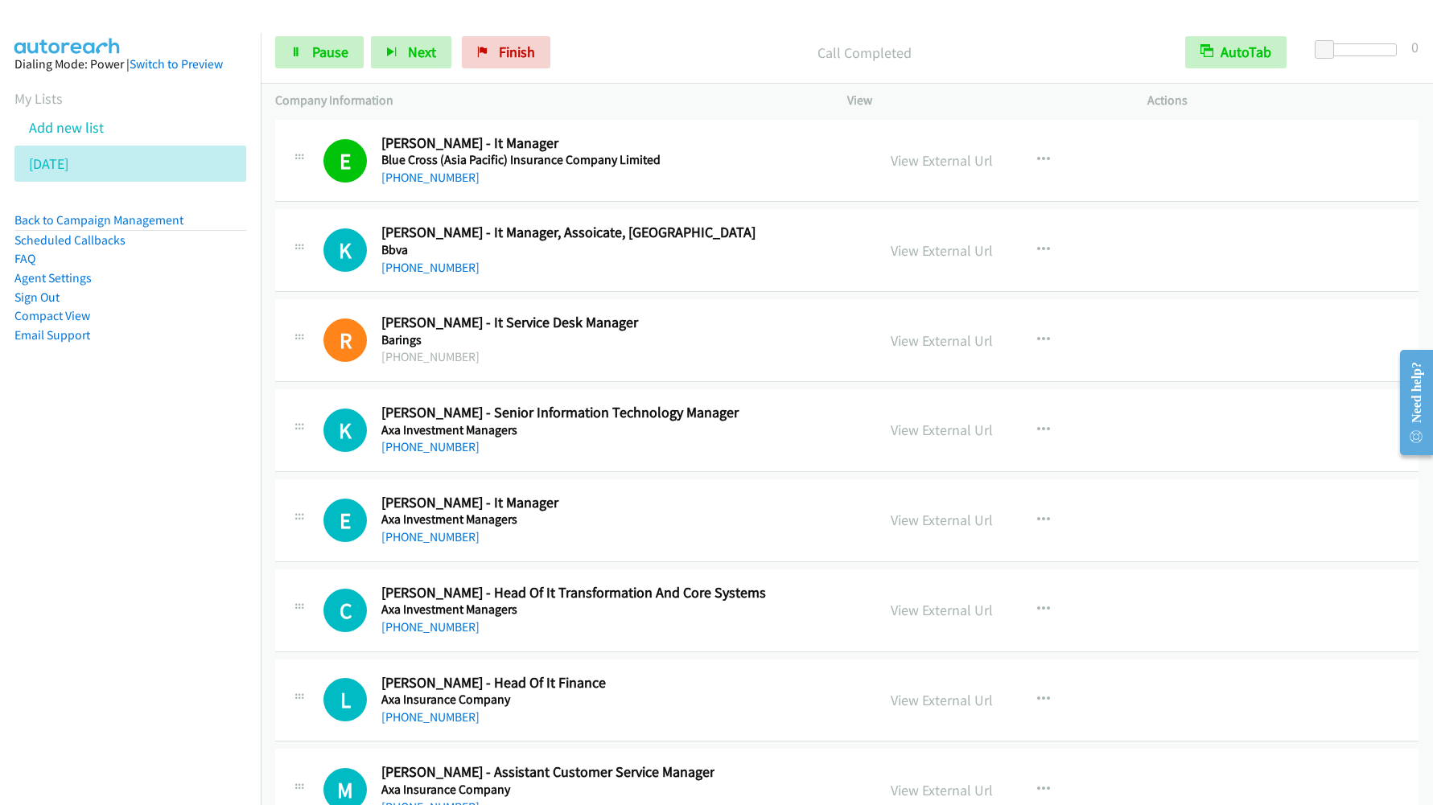
scroll to position [19682, 0]
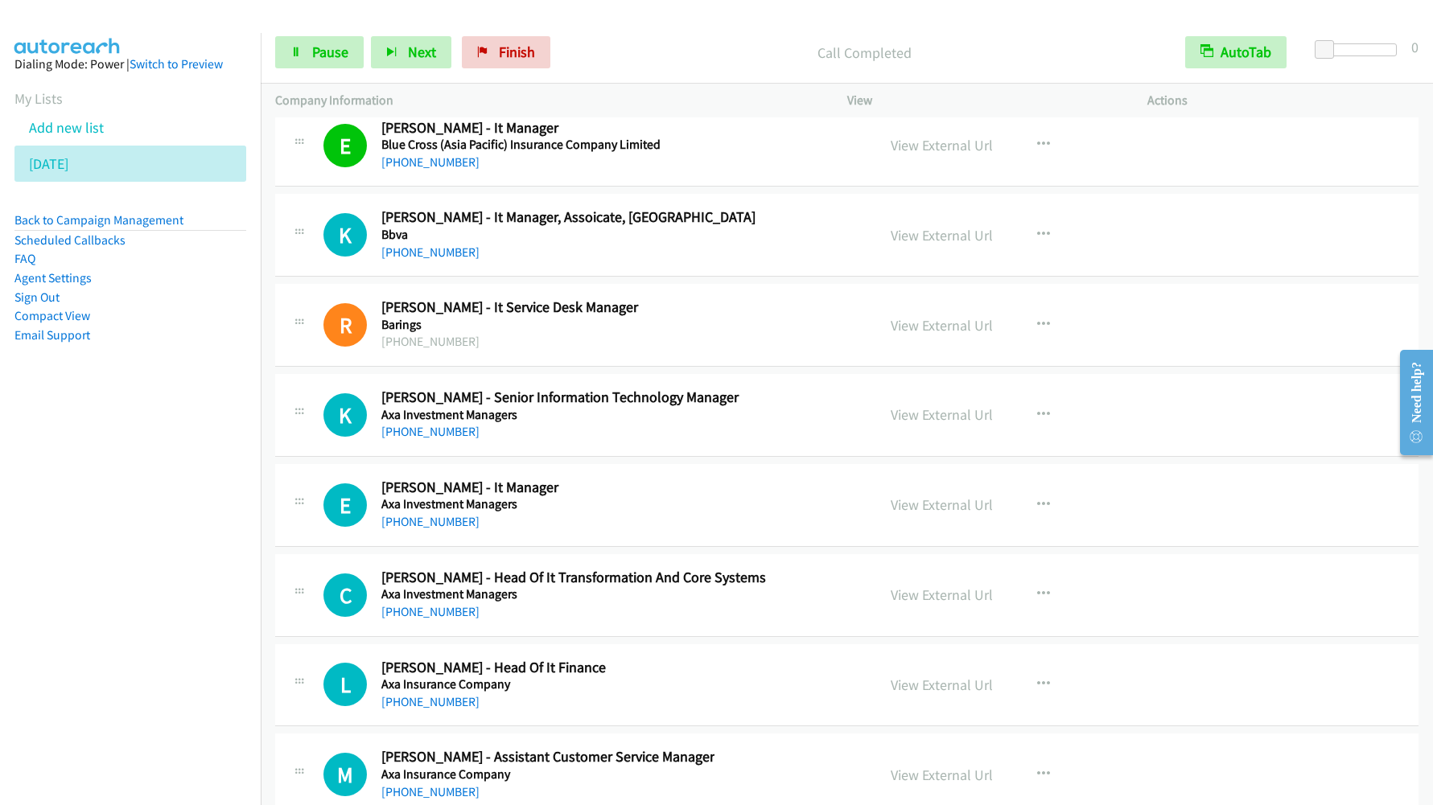
drag, startPoint x: 92, startPoint y: 537, endPoint x: 134, endPoint y: 492, distance: 61.5
click at [92, 537] on nav "Dialing Mode: Power | Switch to Preview My Lists Add new list [DATE] Back to Ca…" at bounding box center [131, 435] width 262 height 805
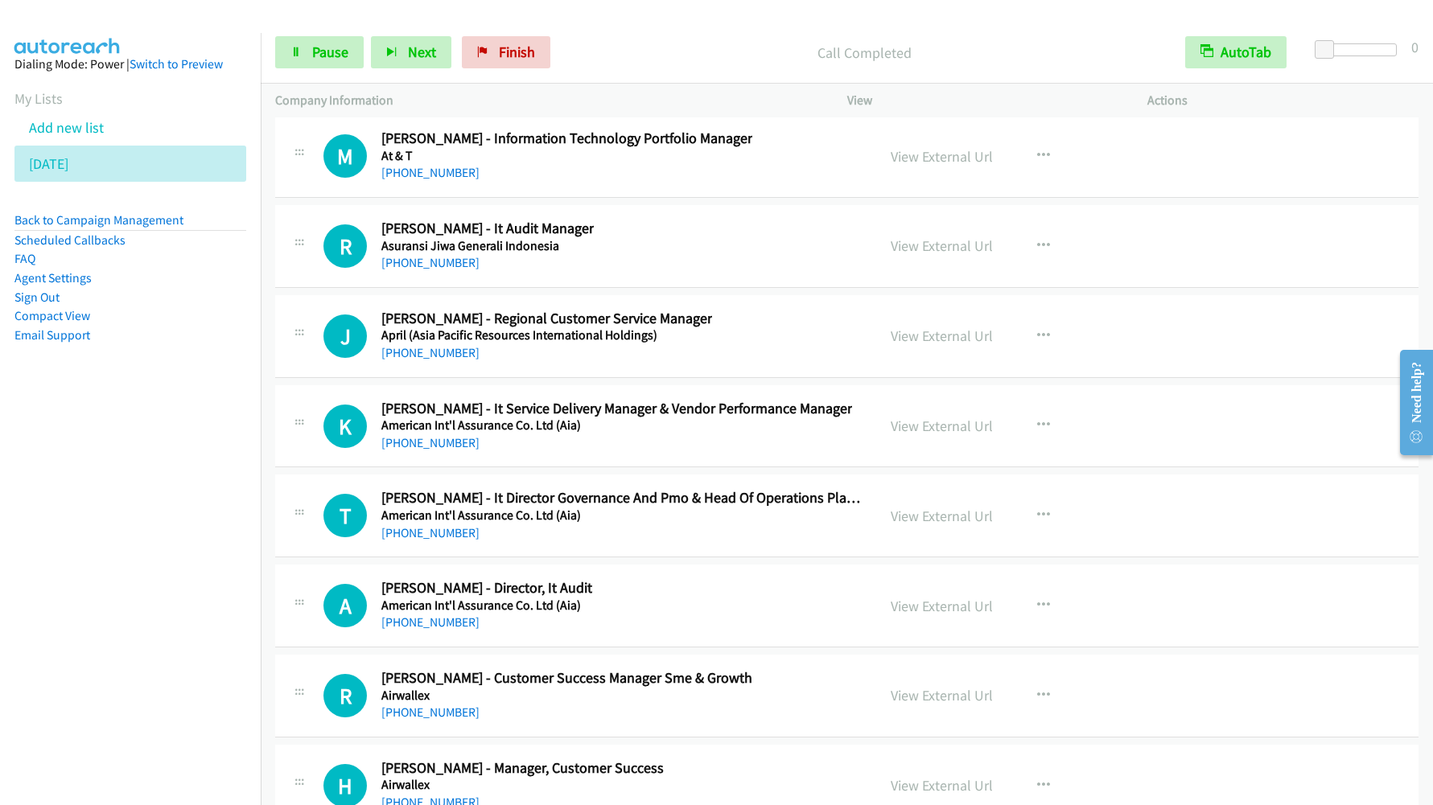
scroll to position [20768, 0]
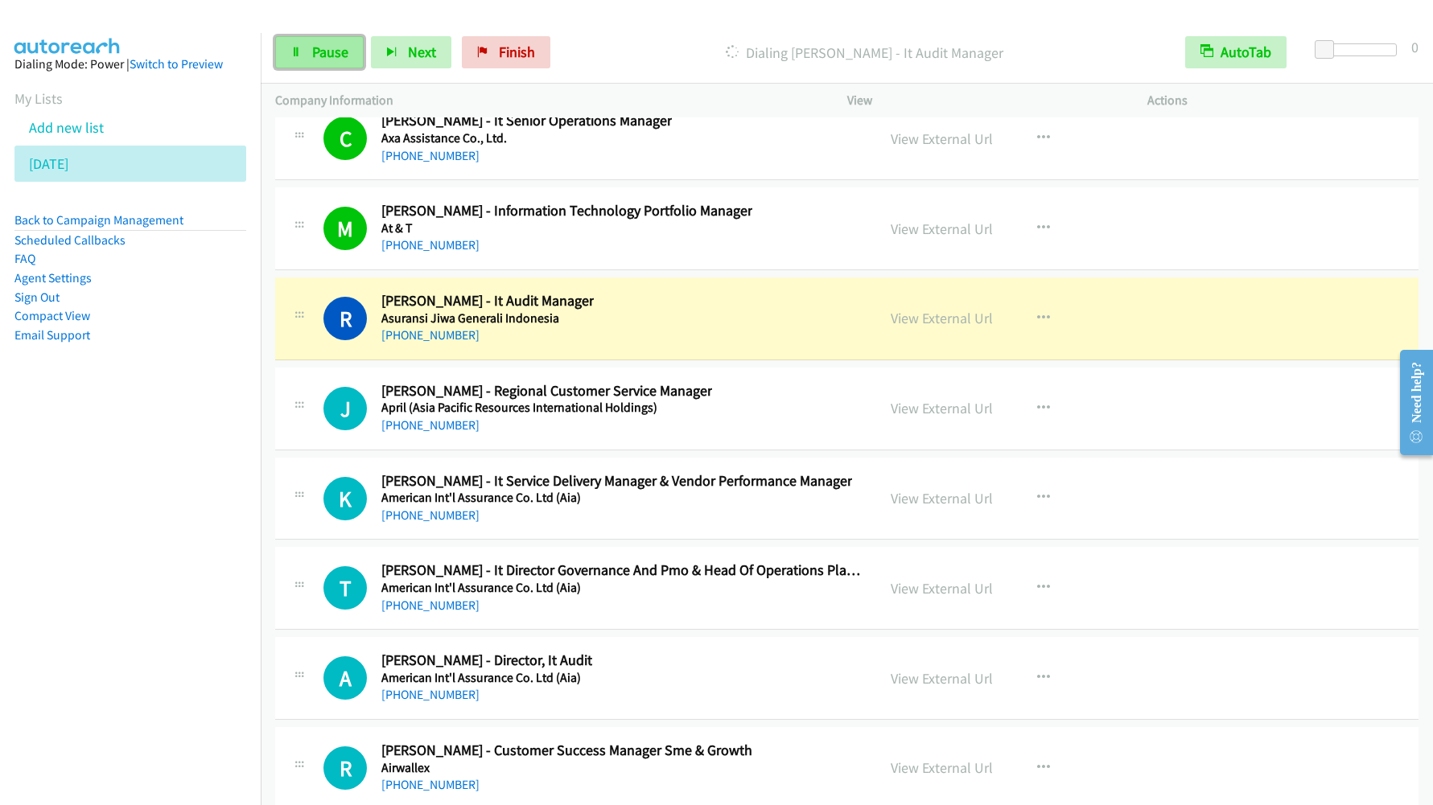
click at [307, 65] on link "Pause" at bounding box center [319, 52] width 89 height 32
